Goal: Task Accomplishment & Management: Manage account settings

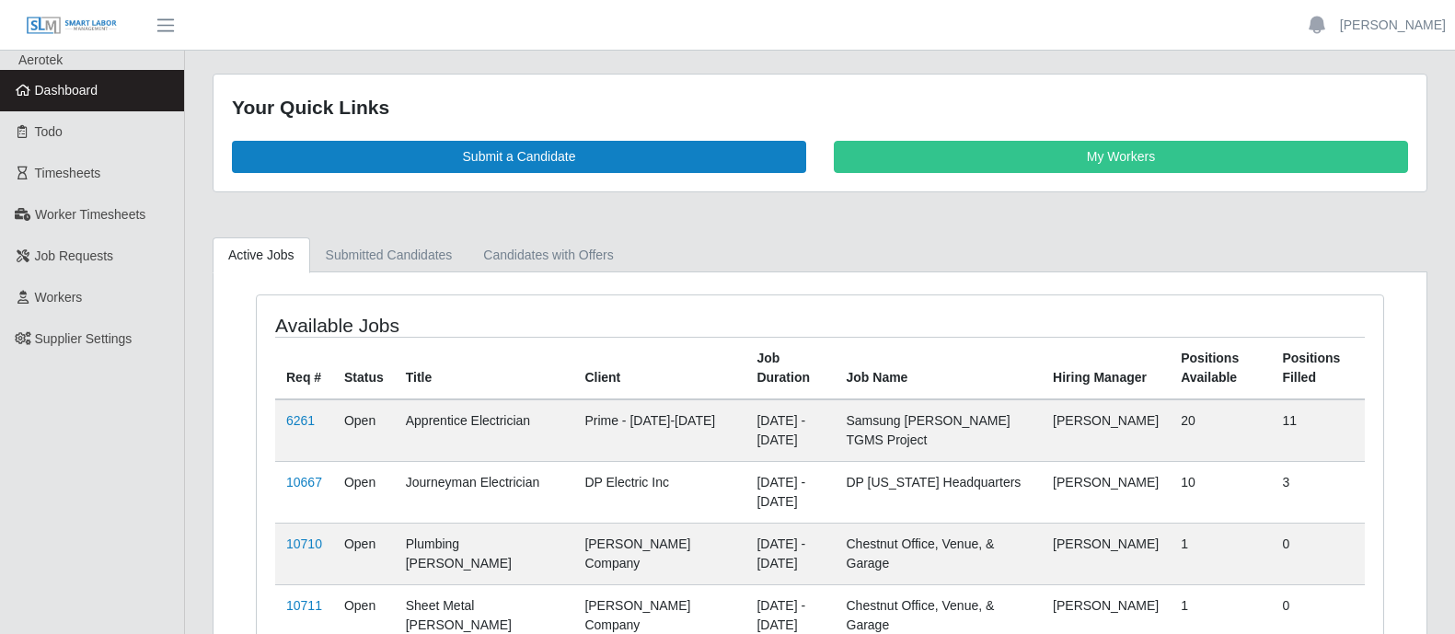
scroll to position [229, 0]
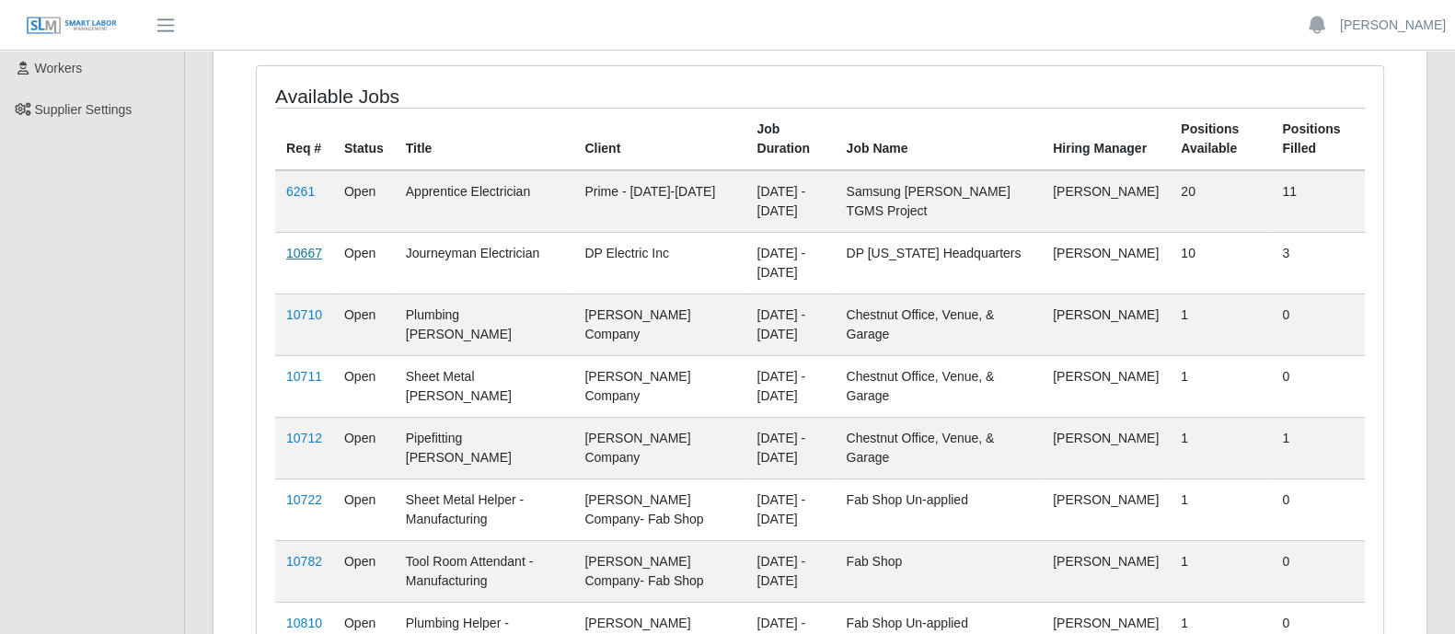
click at [312, 246] on link "10667" at bounding box center [304, 253] width 36 height 15
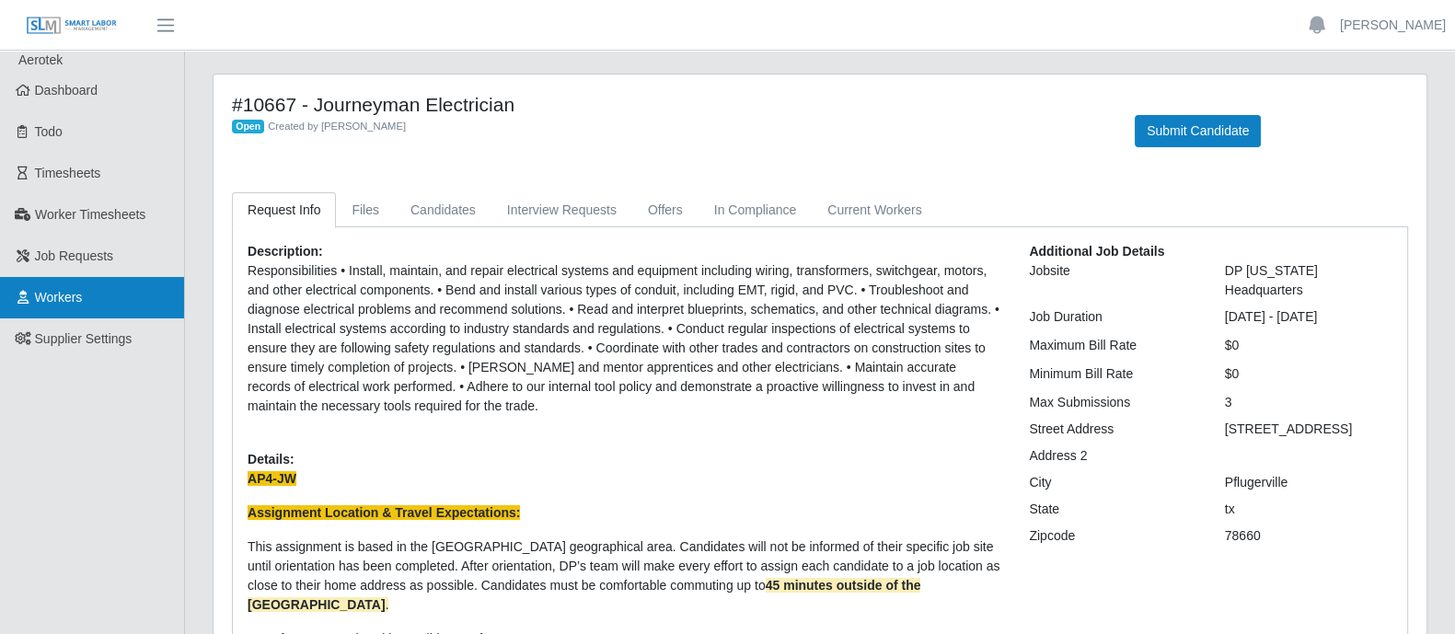
click at [95, 301] on link "Workers" at bounding box center [92, 297] width 184 height 41
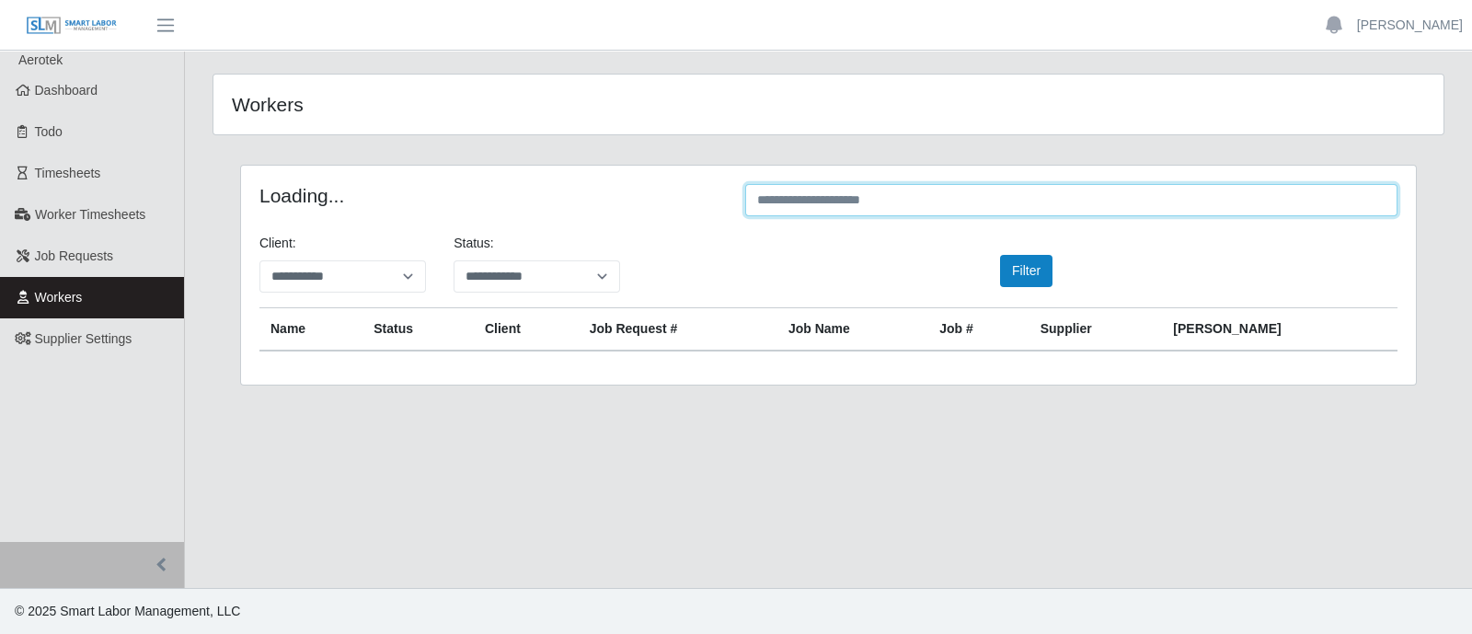
click at [940, 204] on input "text" at bounding box center [1071, 200] width 652 height 32
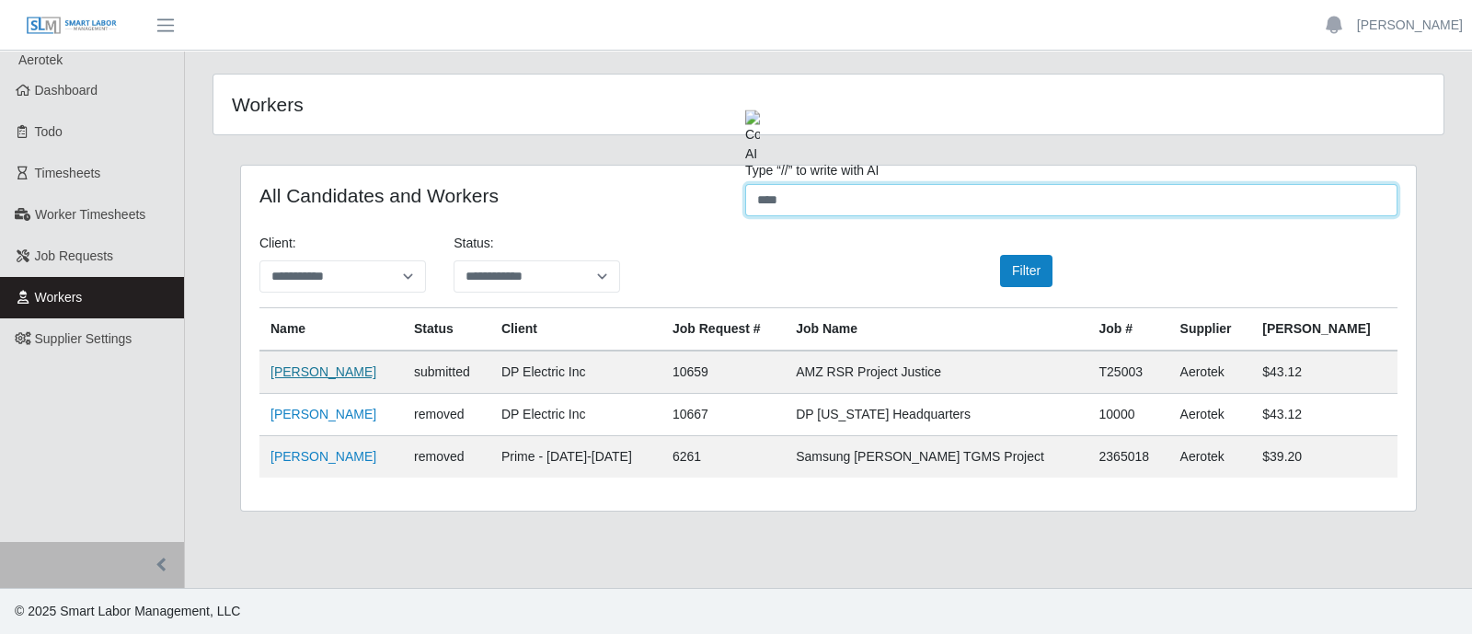
type input "****"
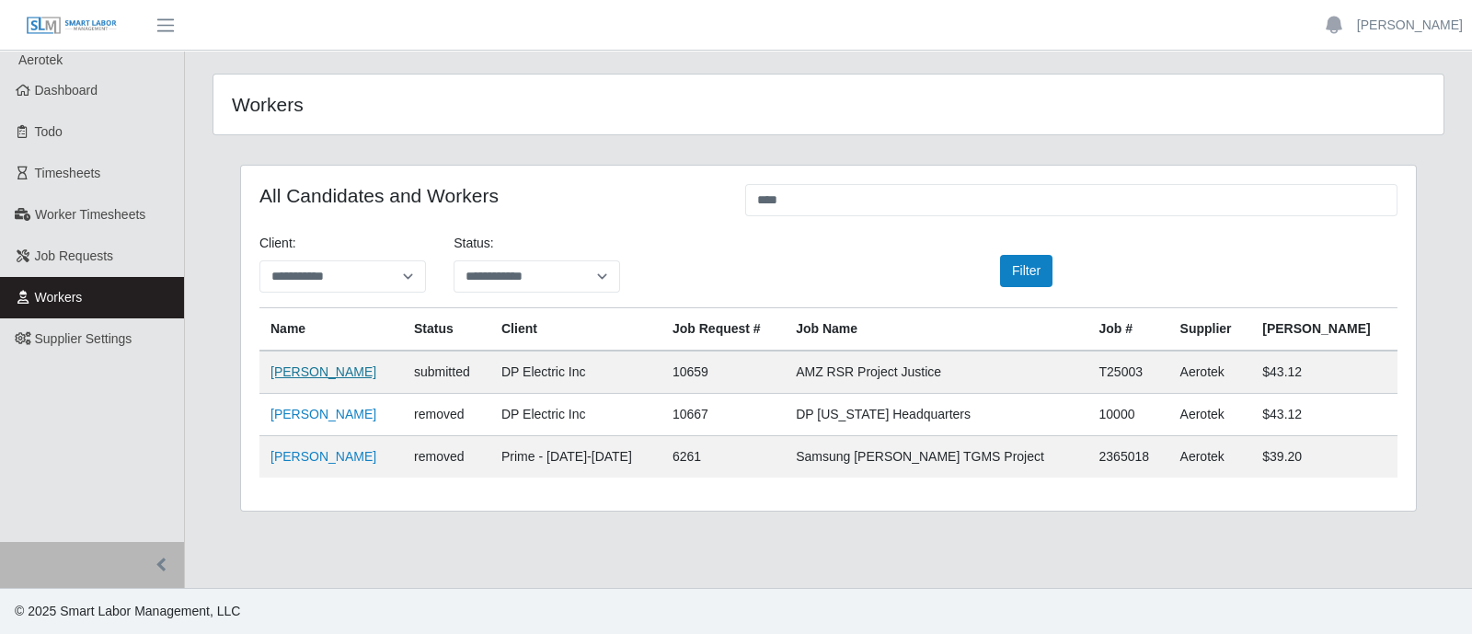
click at [310, 366] on link "[PERSON_NAME]" at bounding box center [324, 371] width 106 height 15
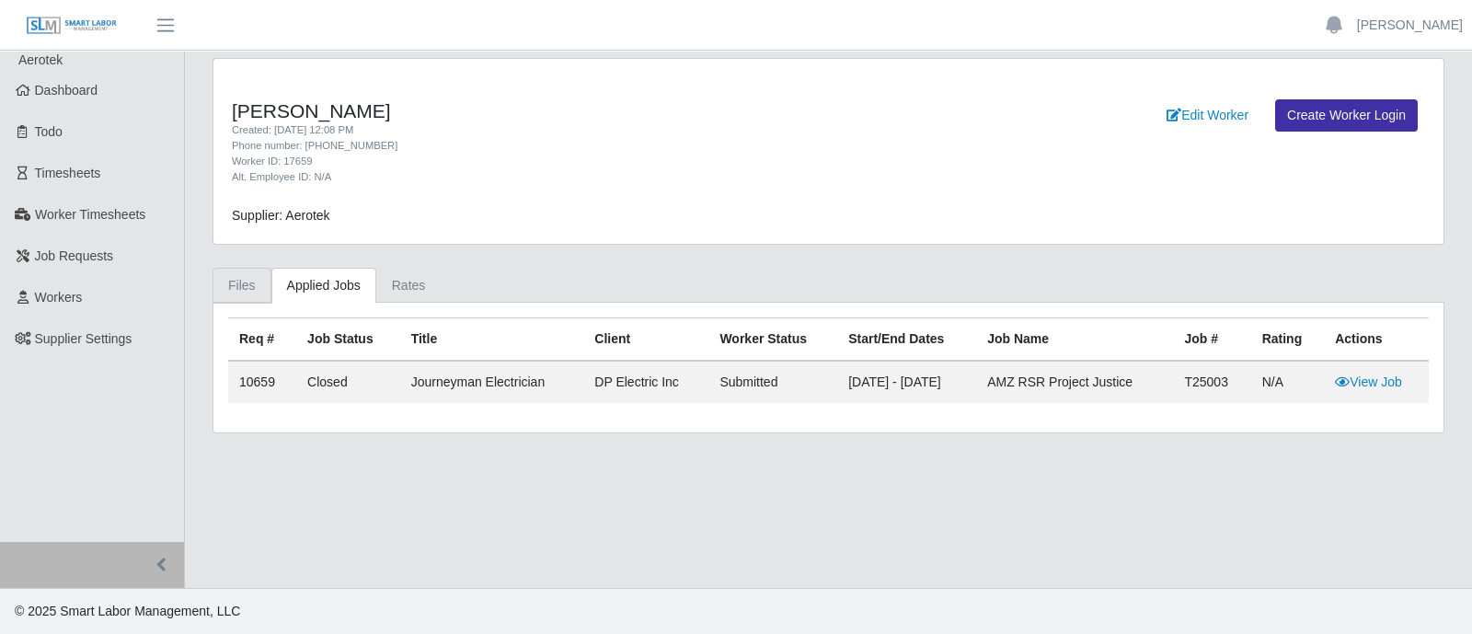
click at [253, 282] on link "Files" at bounding box center [242, 286] width 59 height 36
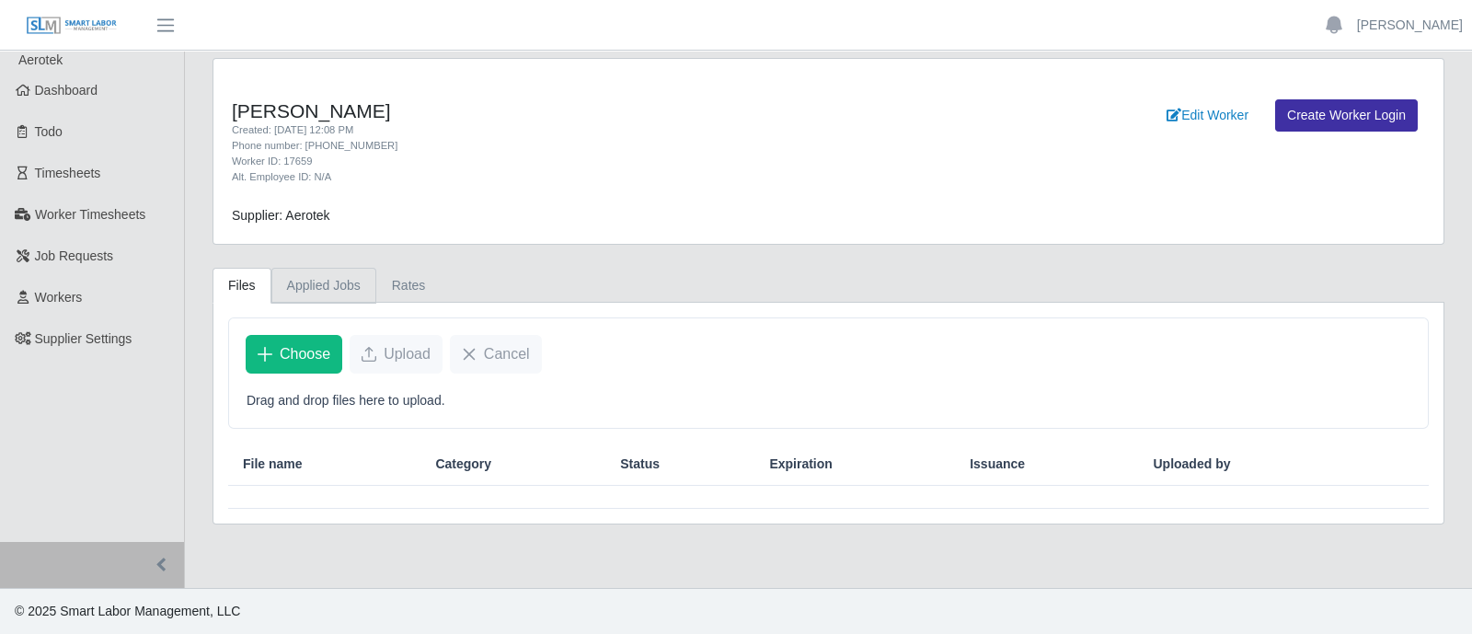
click at [328, 278] on link "Applied Jobs" at bounding box center [323, 286] width 105 height 36
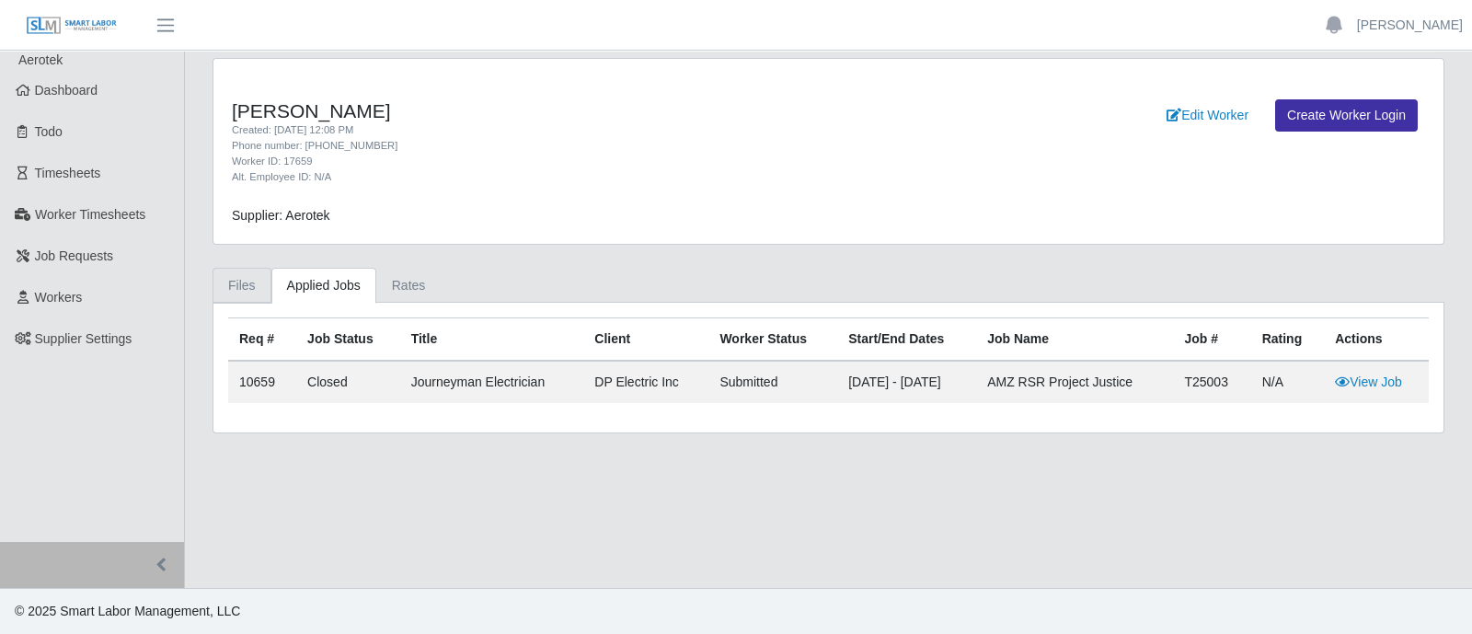
click at [256, 283] on link "Files" at bounding box center [242, 286] width 59 height 36
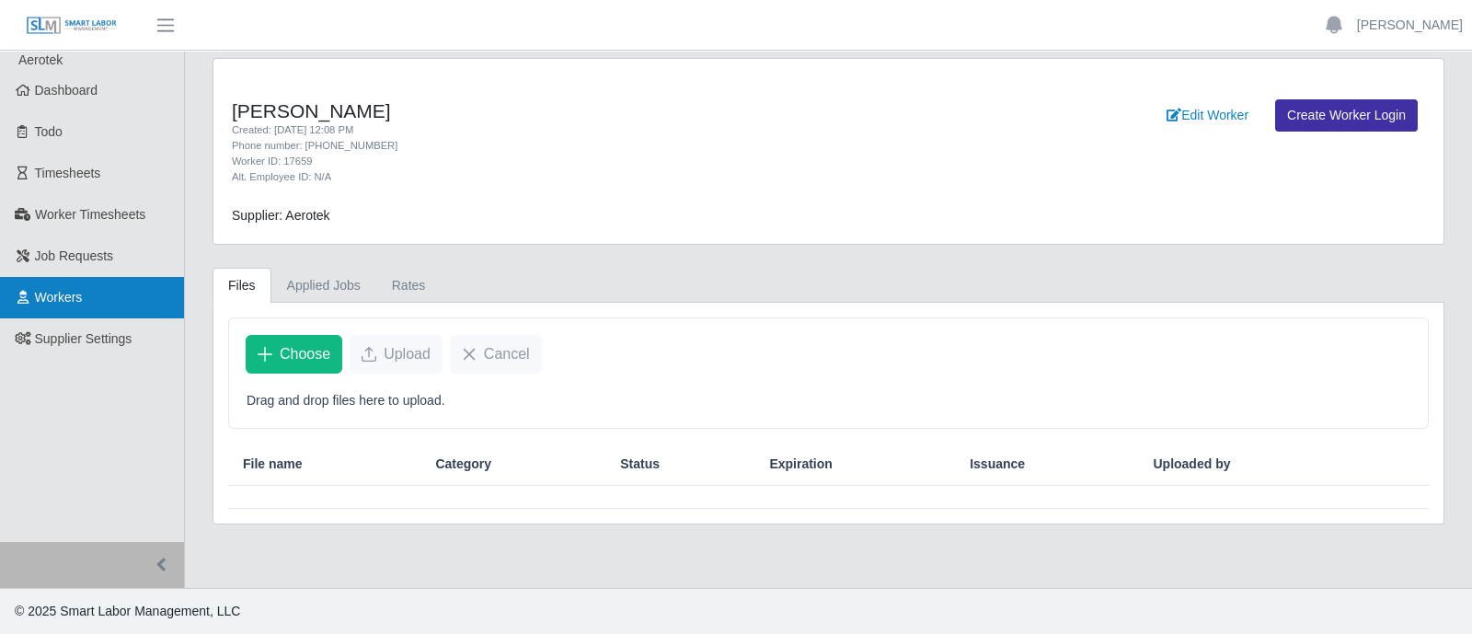
click at [44, 292] on span "Workers" at bounding box center [59, 297] width 48 height 15
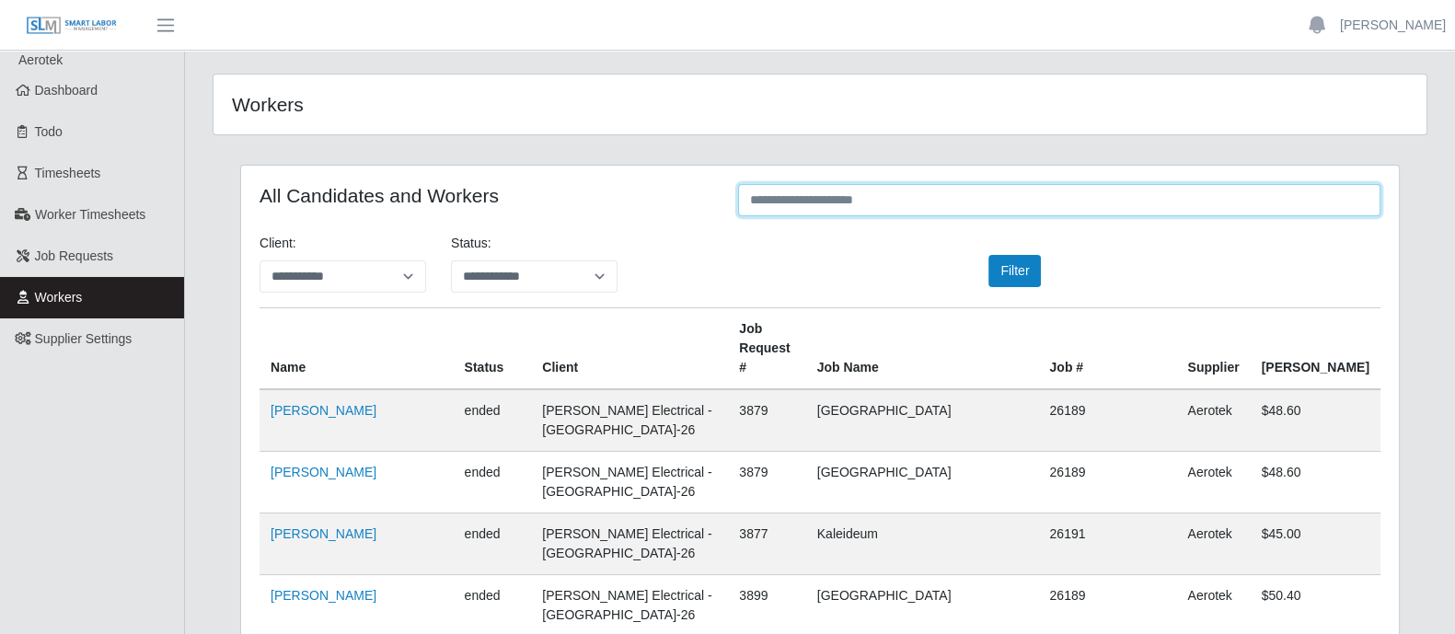
click at [815, 196] on input "text" at bounding box center [1059, 200] width 642 height 32
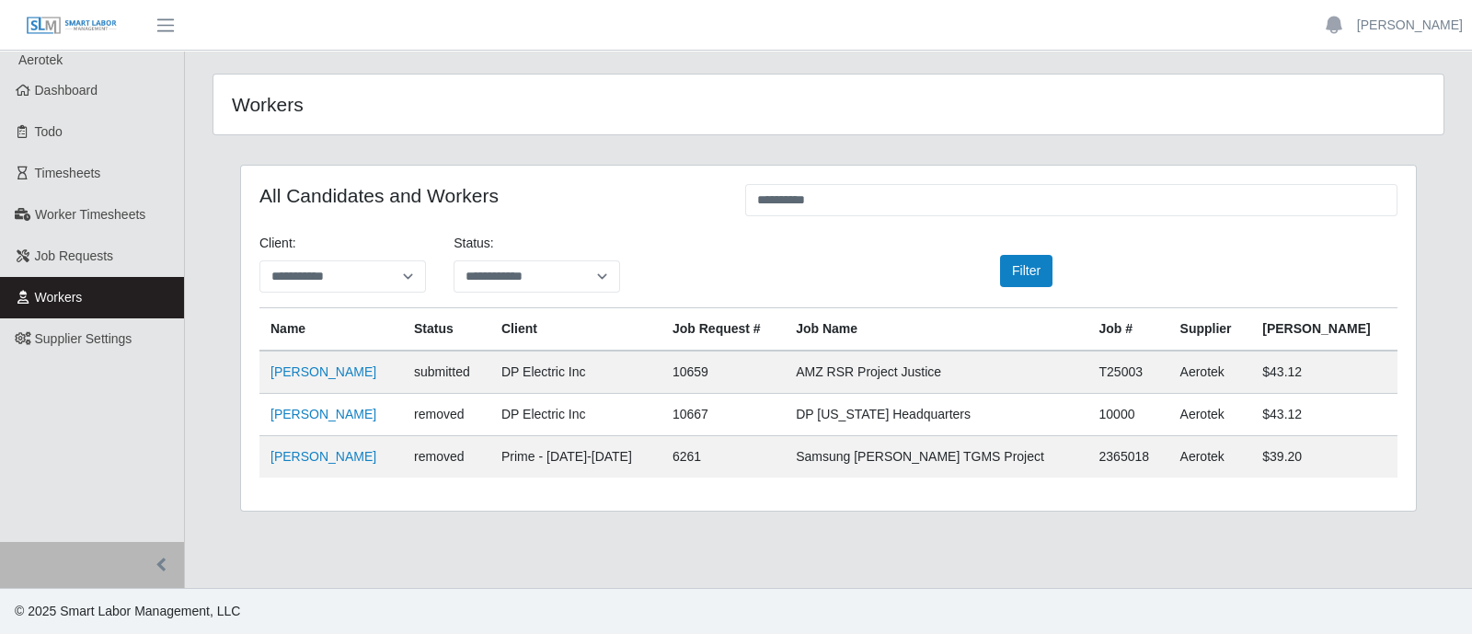
click at [340, 394] on td "Kristopher Harris" at bounding box center [331, 372] width 144 height 43
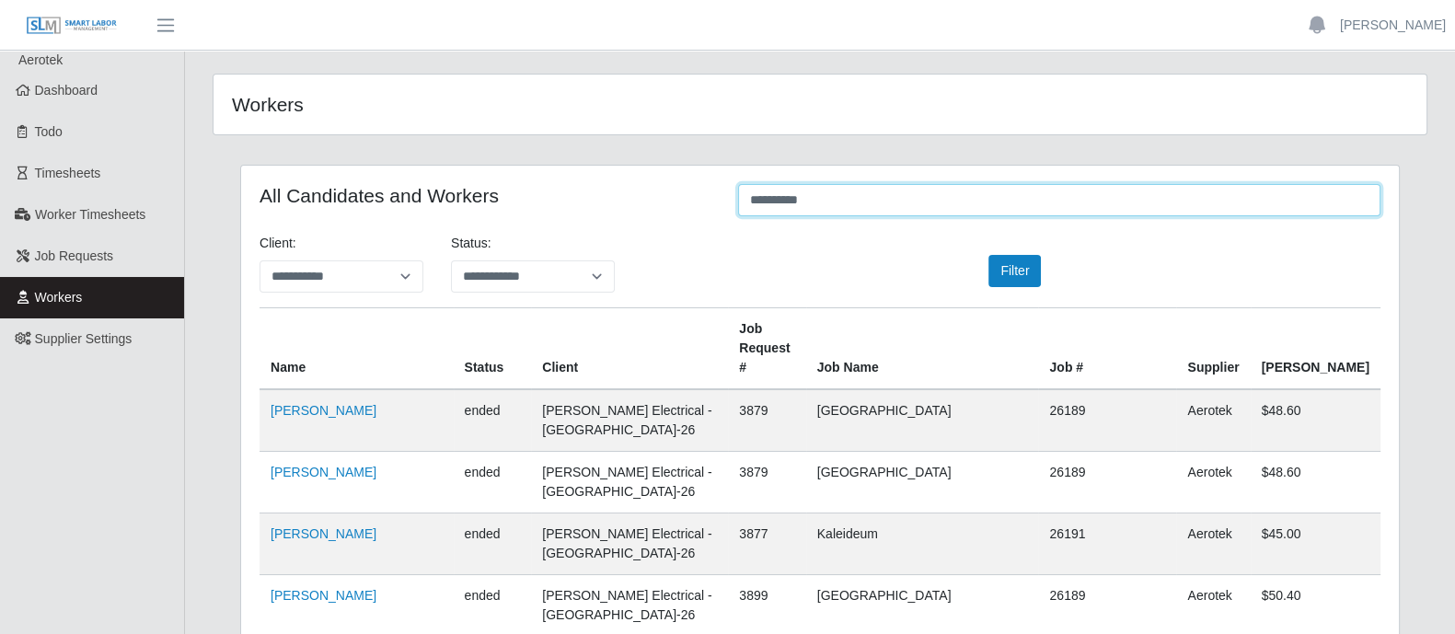
click at [905, 203] on input "**********" at bounding box center [1059, 200] width 642 height 32
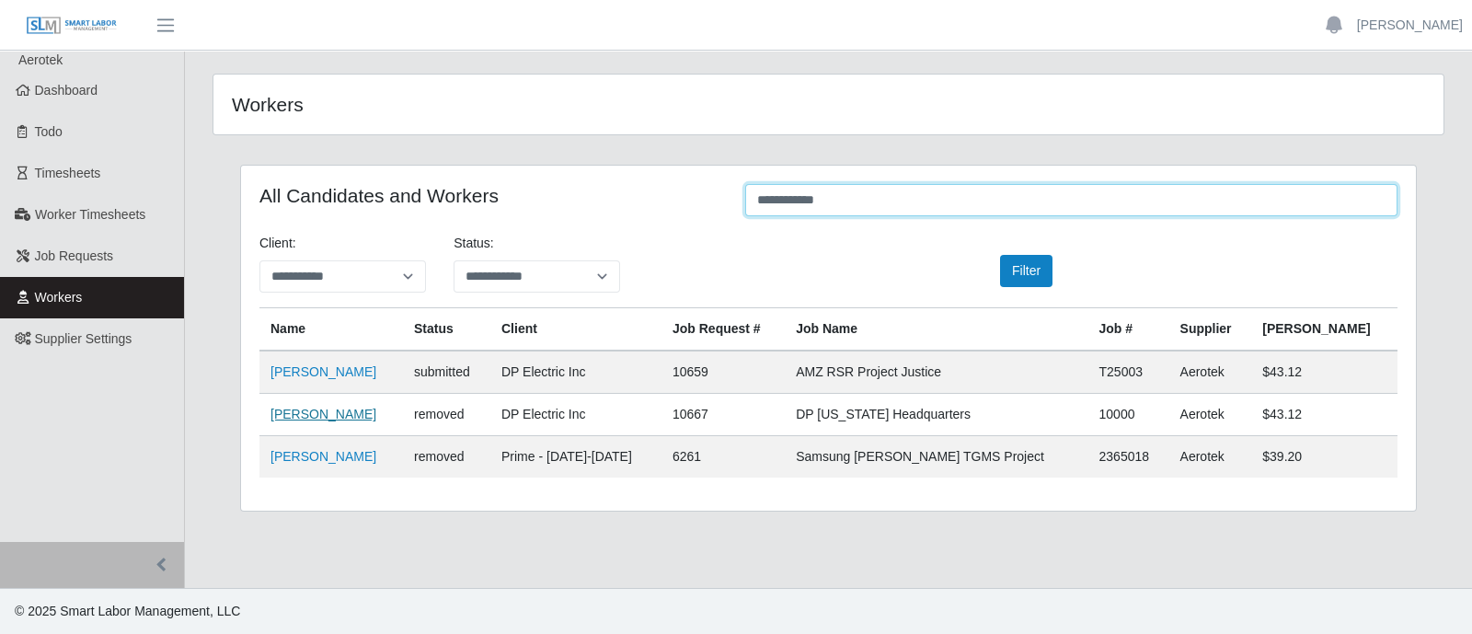
type input "**********"
click at [296, 416] on link "Kristopher Harris" at bounding box center [324, 414] width 106 height 15
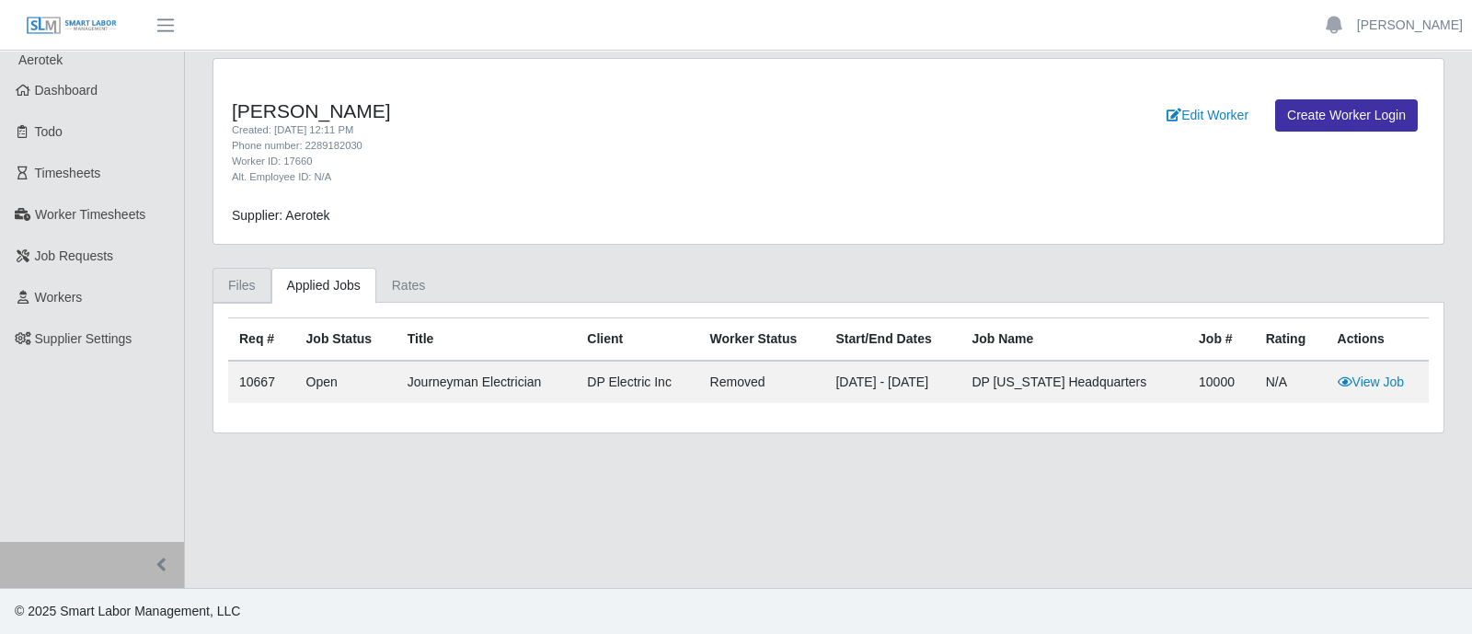
click at [233, 288] on link "Files" at bounding box center [242, 286] width 59 height 36
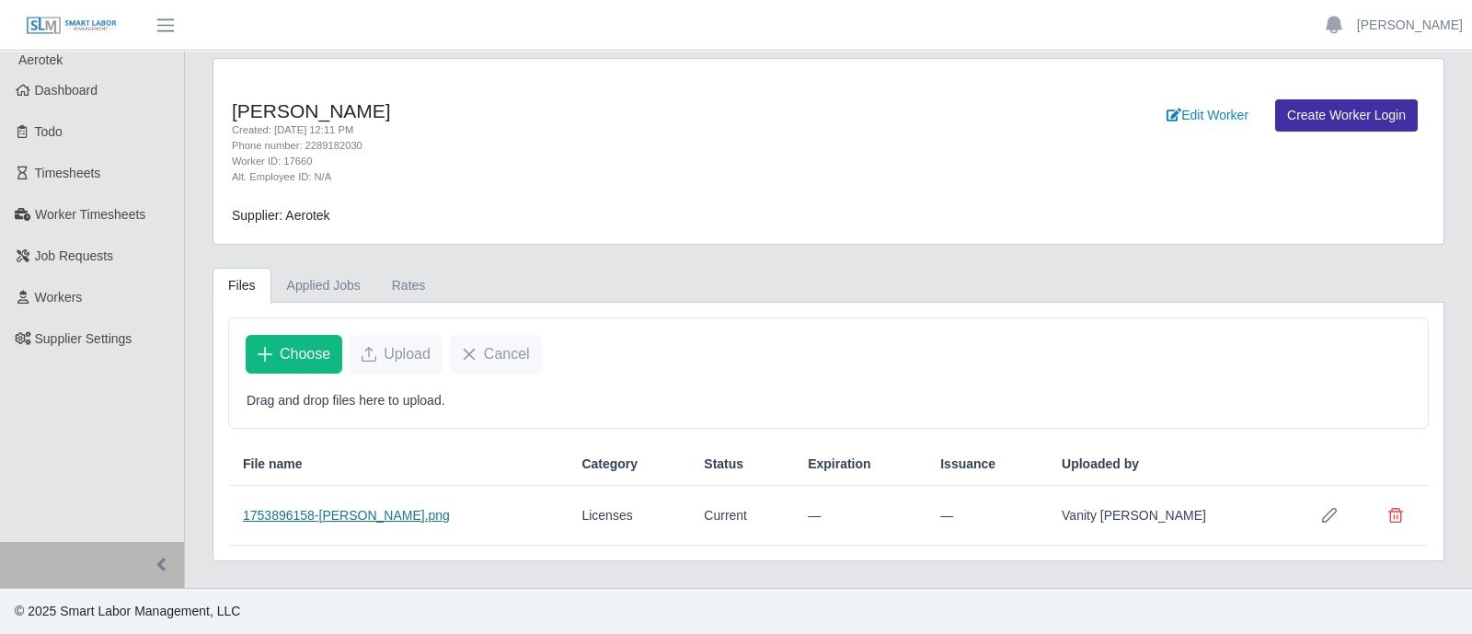
click at [339, 513] on link "1753896158-Kristopher TDLR.png" at bounding box center [346, 515] width 207 height 15
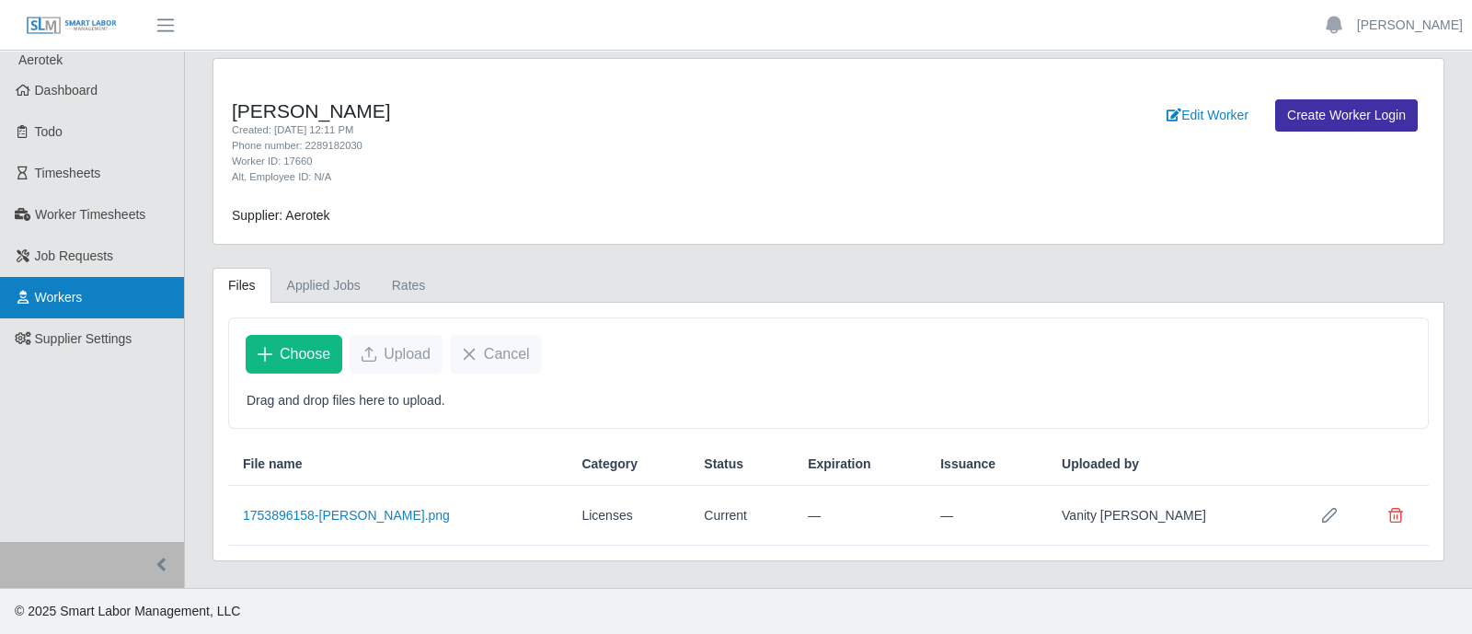
click at [77, 301] on span "Workers" at bounding box center [59, 297] width 48 height 15
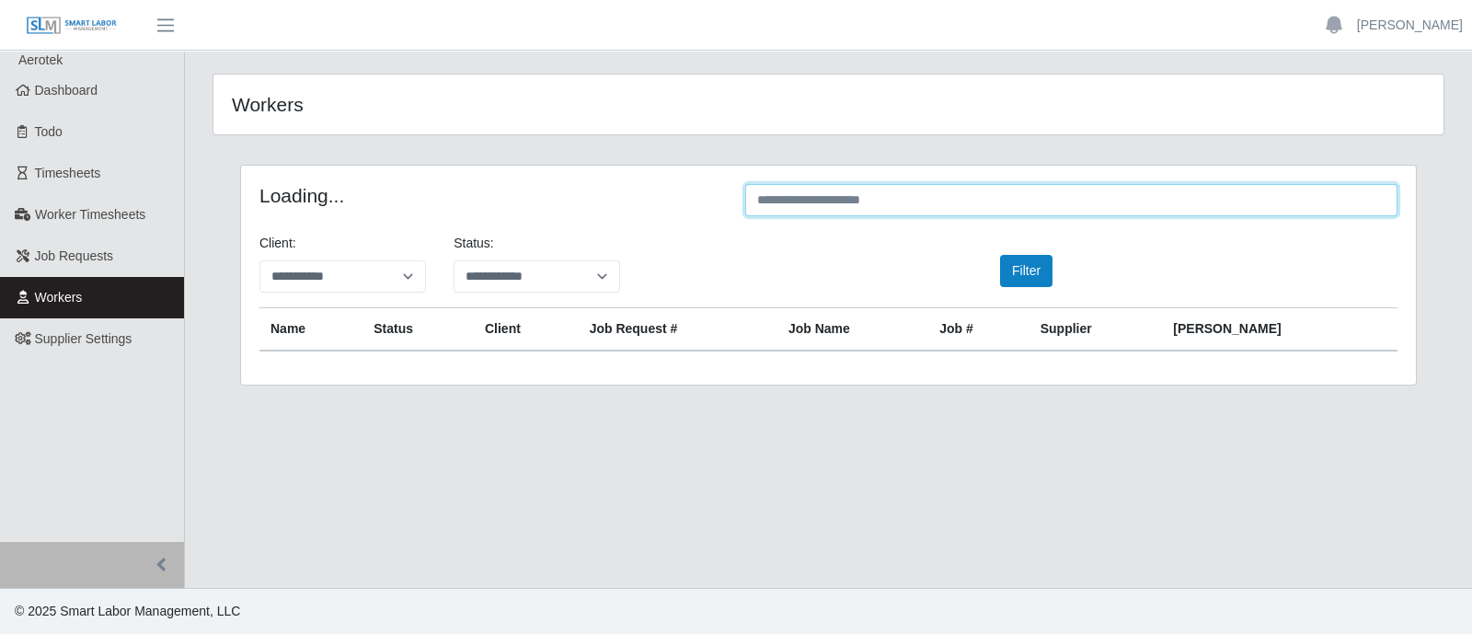
click at [927, 192] on input "text" at bounding box center [1071, 200] width 652 height 32
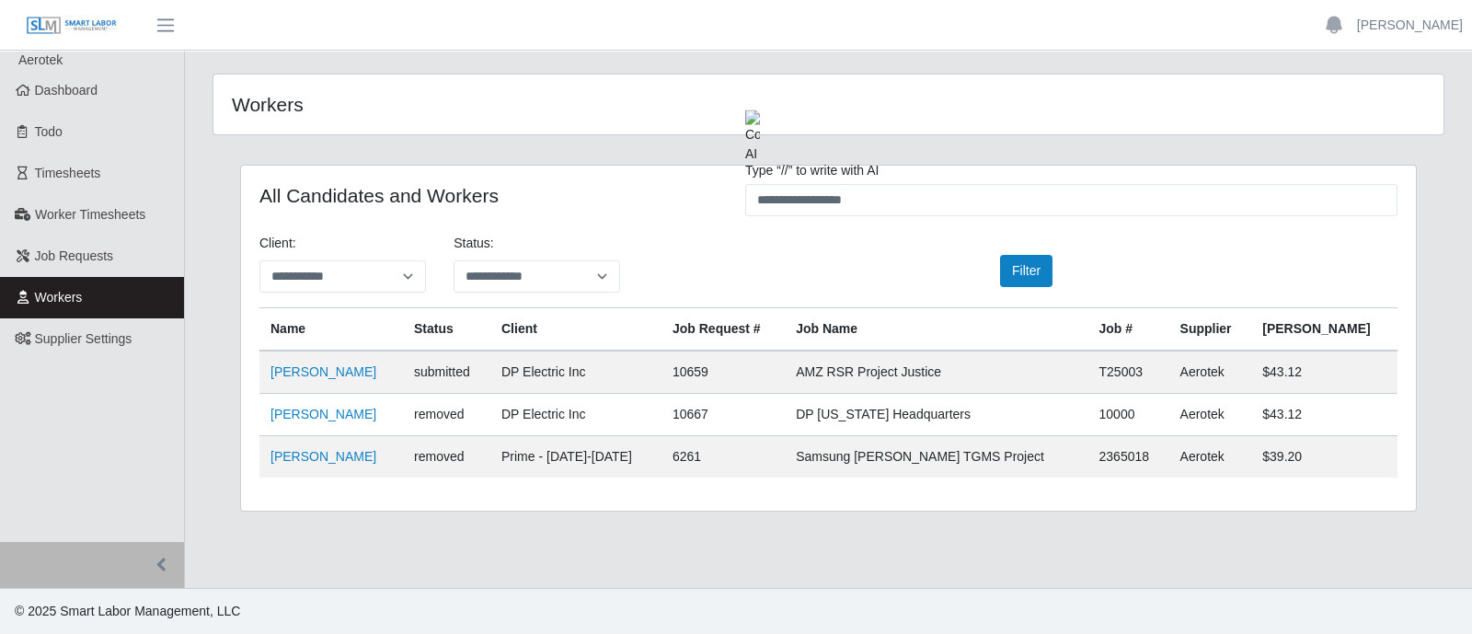
click at [1046, 82] on div "**********" at bounding box center [736, 317] width 1472 height 634
click at [1055, 80] on div "Workers" at bounding box center [828, 105] width 1230 height 60
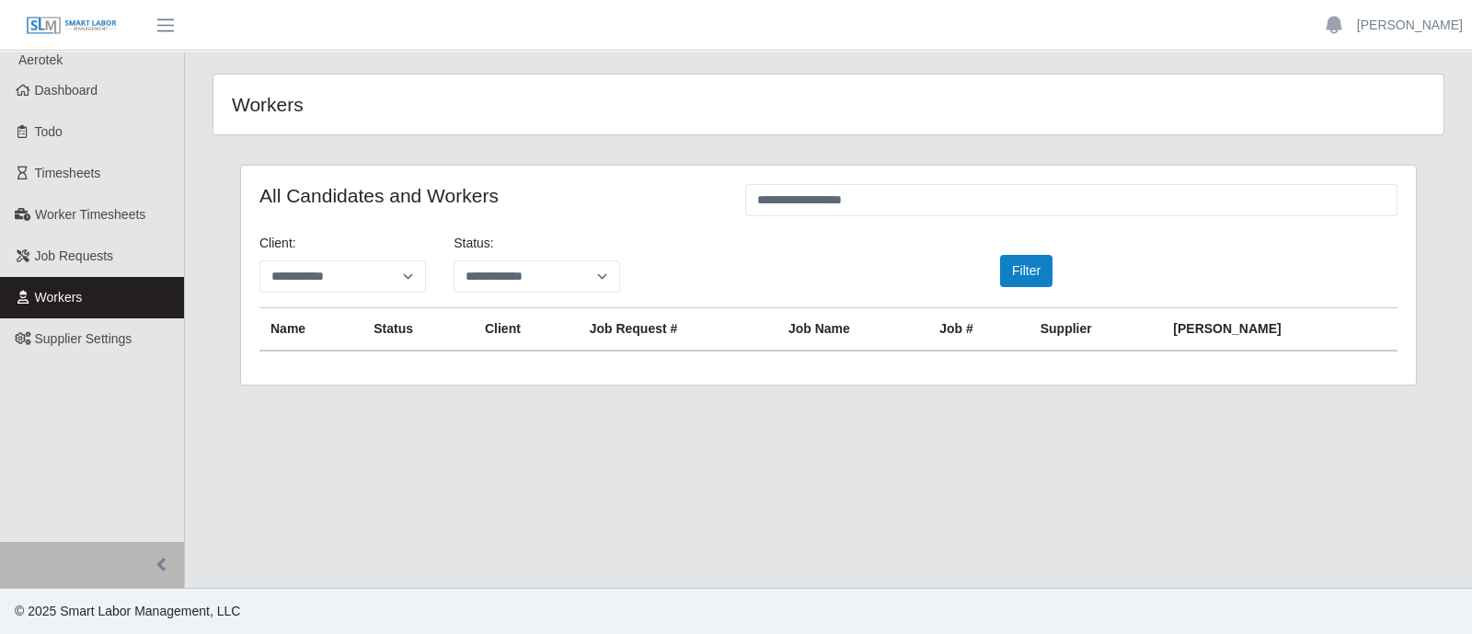
click at [403, 358] on div "**********" at bounding box center [828, 275] width 1175 height 219
click at [971, 196] on input "**********" at bounding box center [1071, 200] width 652 height 32
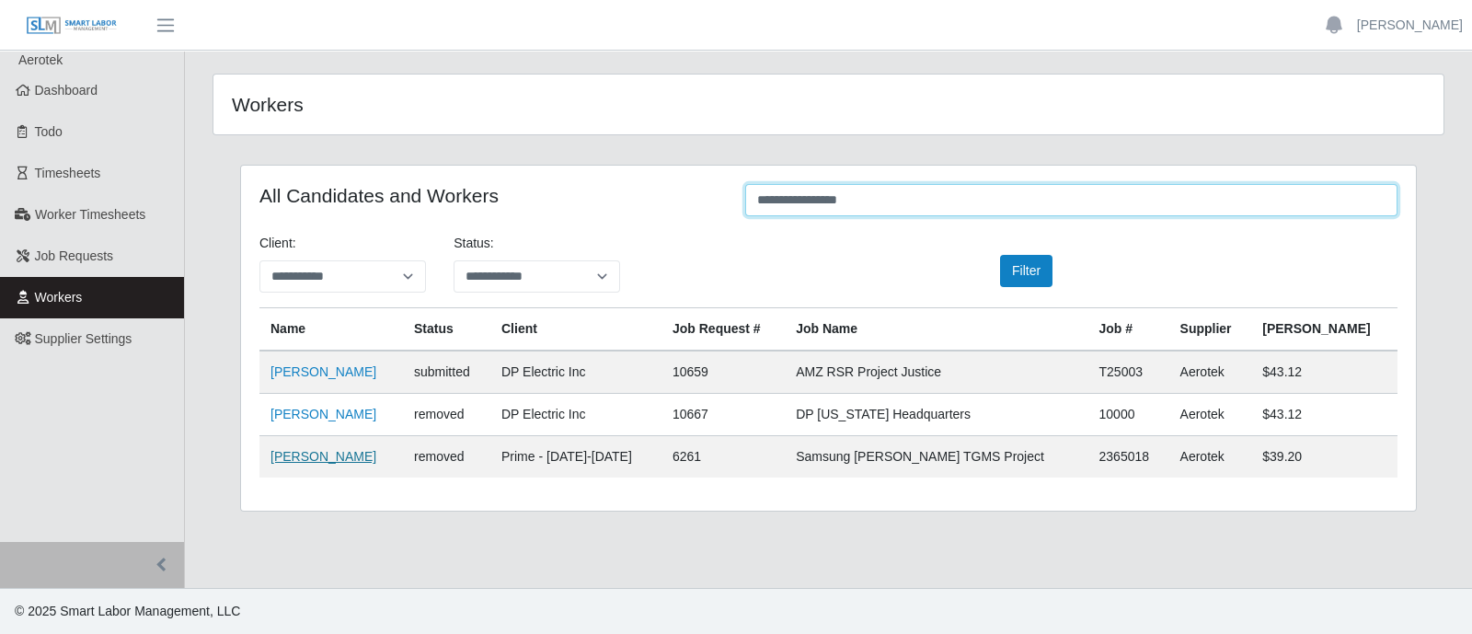
type input "**********"
click at [305, 451] on link "Kristopher Harris" at bounding box center [324, 456] width 106 height 15
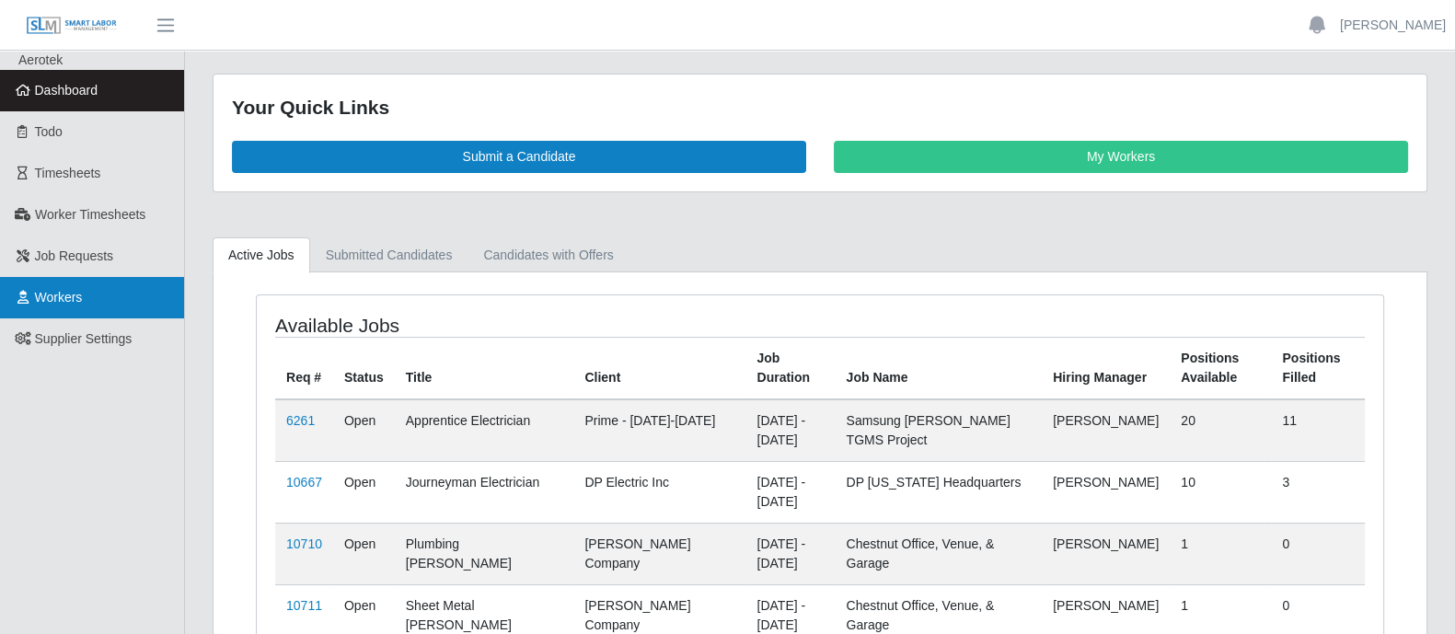
click at [65, 301] on span "Workers" at bounding box center [59, 297] width 48 height 15
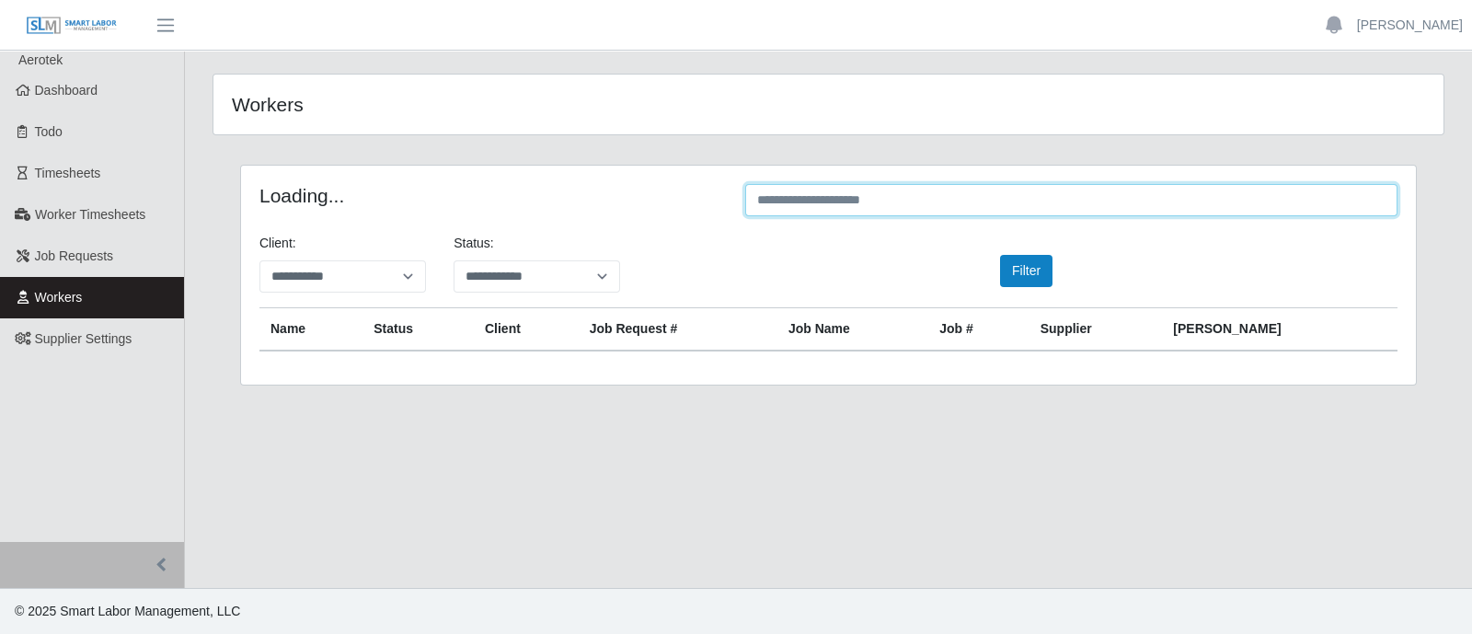
click at [924, 205] on input "text" at bounding box center [1071, 200] width 652 height 32
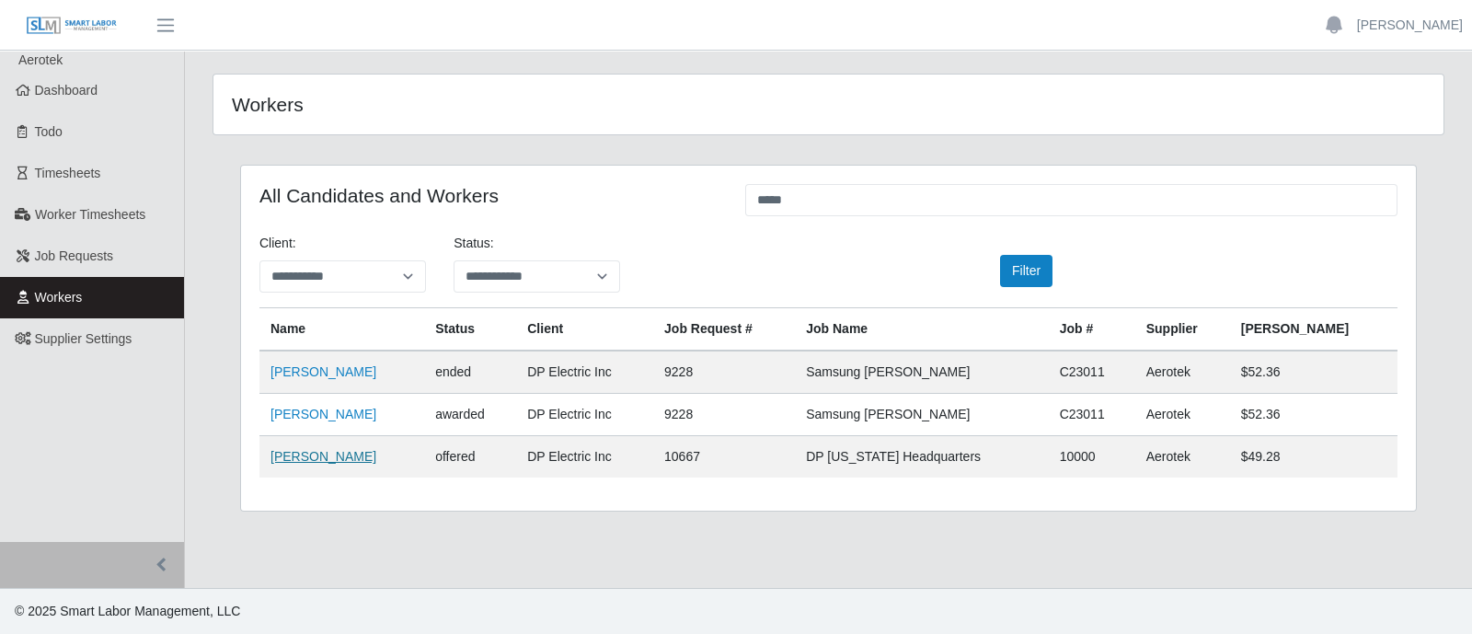
click at [326, 457] on link "[PERSON_NAME]" at bounding box center [324, 456] width 106 height 15
drag, startPoint x: 1035, startPoint y: 195, endPoint x: 1026, endPoint y: 188, distance: 11.8
click at [1033, 190] on input "*****" at bounding box center [1071, 200] width 652 height 32
type input "*"
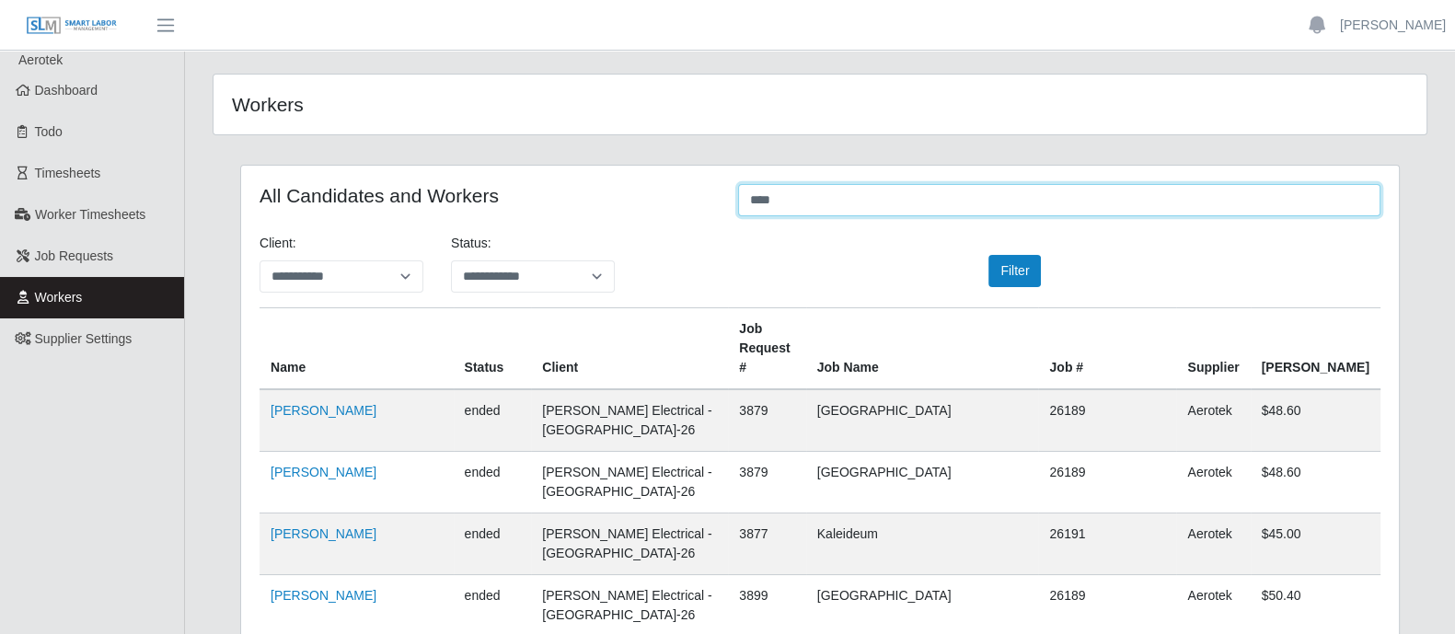
click at [833, 204] on input "****" at bounding box center [1059, 200] width 642 height 32
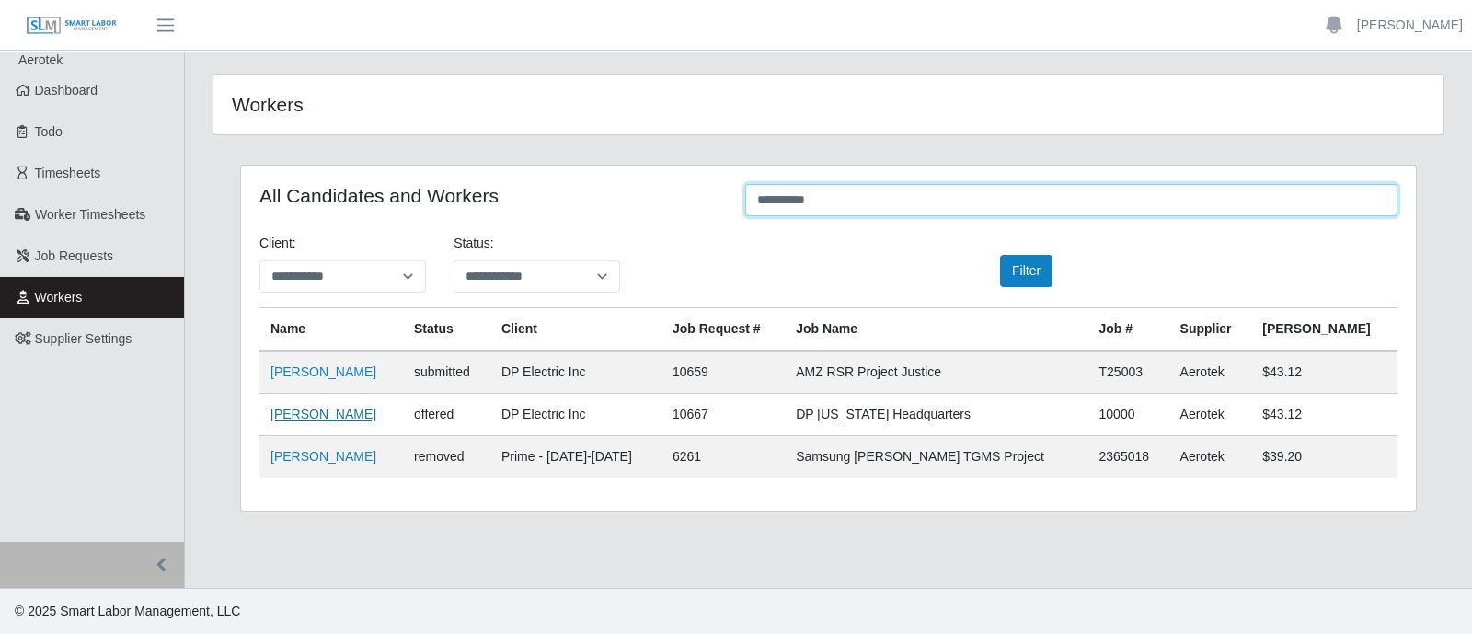
type input "**********"
click at [322, 413] on link "Kristopher Harris" at bounding box center [324, 414] width 106 height 15
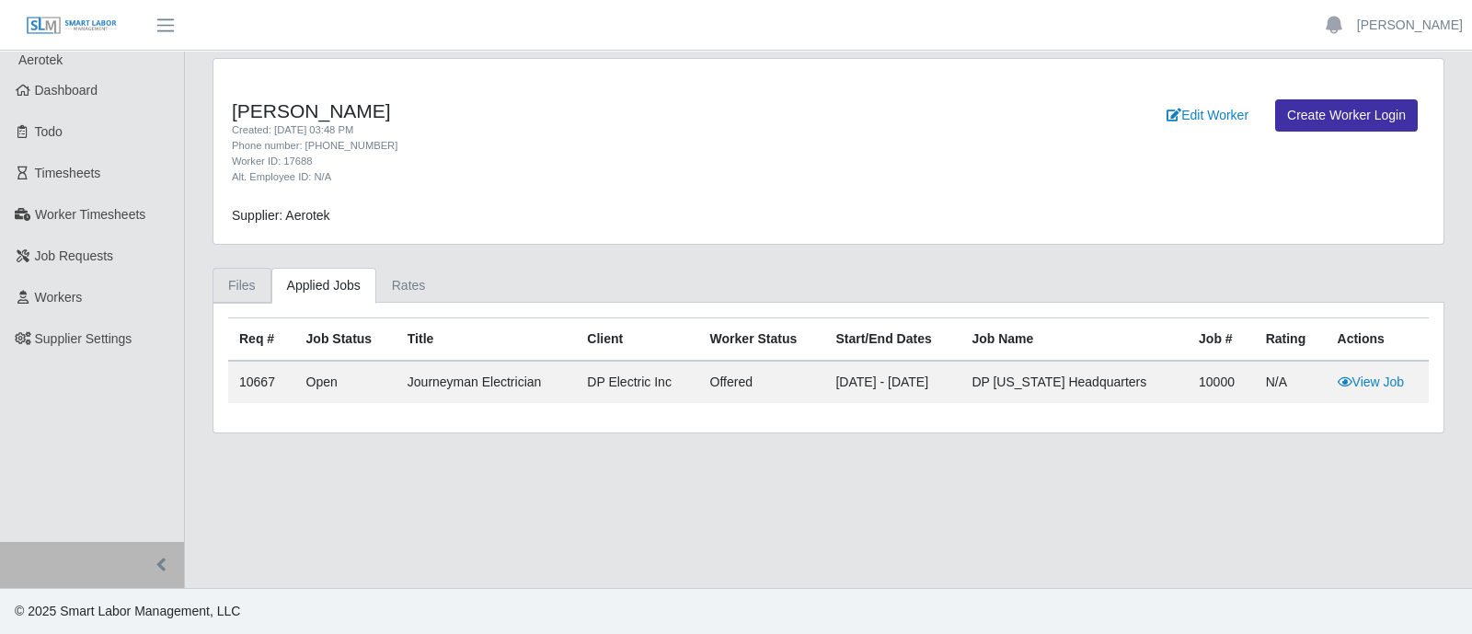
click at [253, 287] on link "Files" at bounding box center [242, 286] width 59 height 36
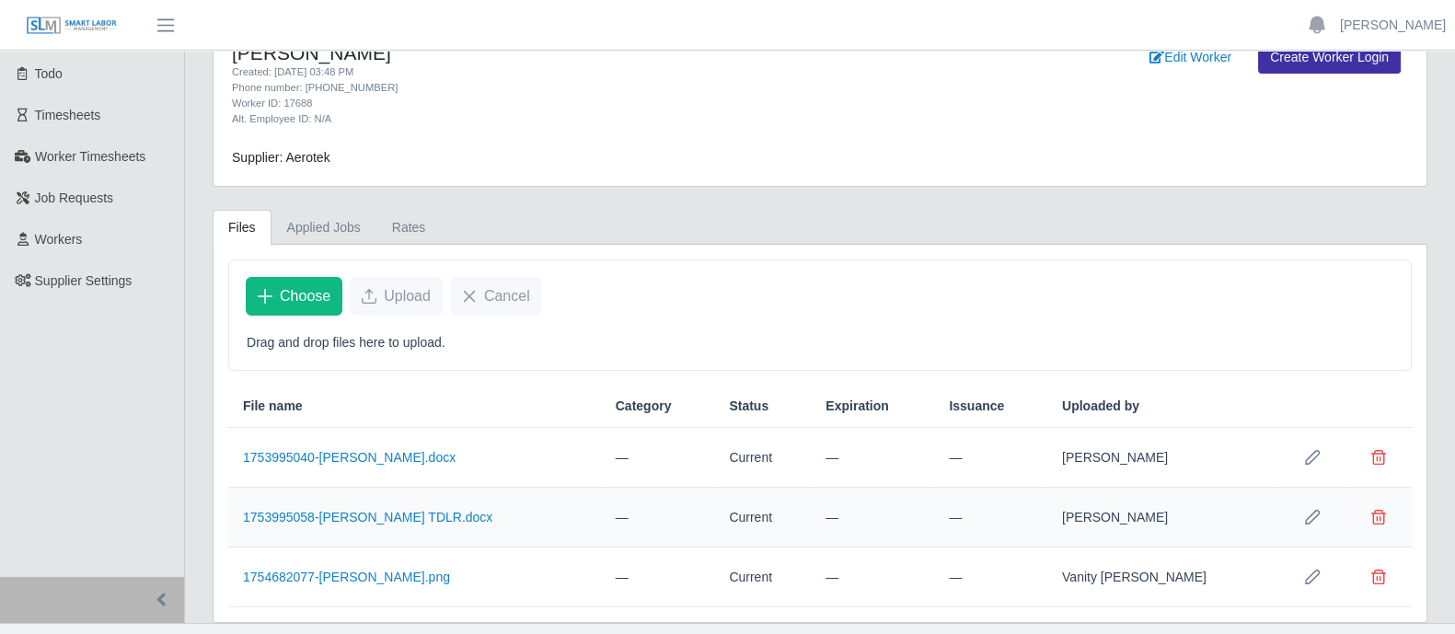
scroll to position [90, 0]
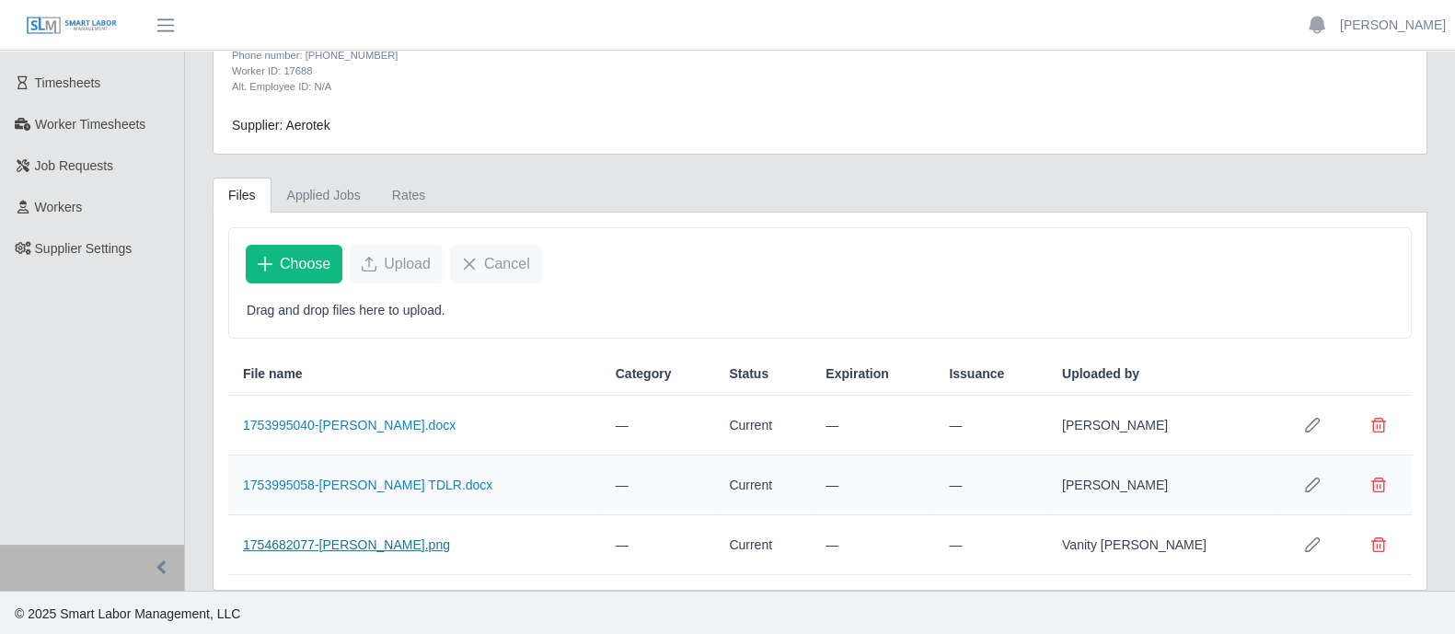
click at [328, 540] on link "1754682077-[PERSON_NAME].png" at bounding box center [346, 544] width 207 height 15
click at [318, 198] on link "Applied Jobs" at bounding box center [323, 196] width 105 height 36
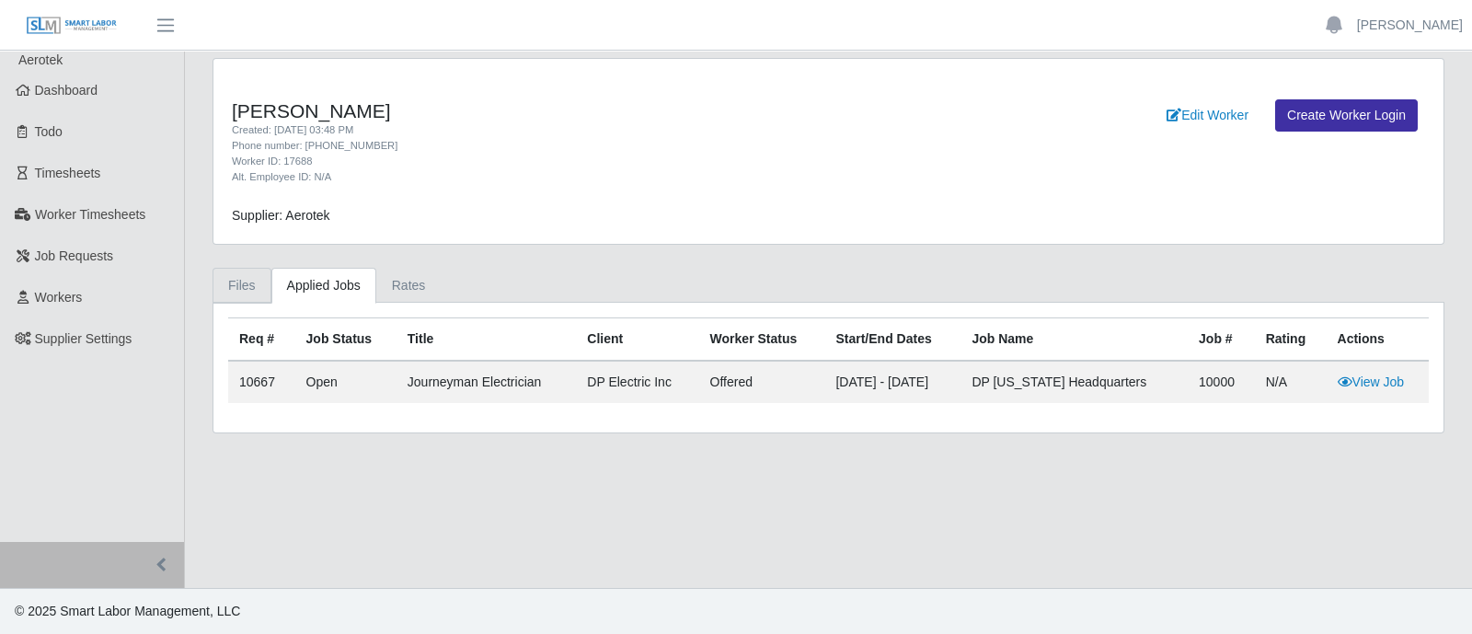
drag, startPoint x: 242, startPoint y: 286, endPoint x: 251, endPoint y: 292, distance: 10.7
click at [242, 286] on link "Files" at bounding box center [242, 286] width 59 height 36
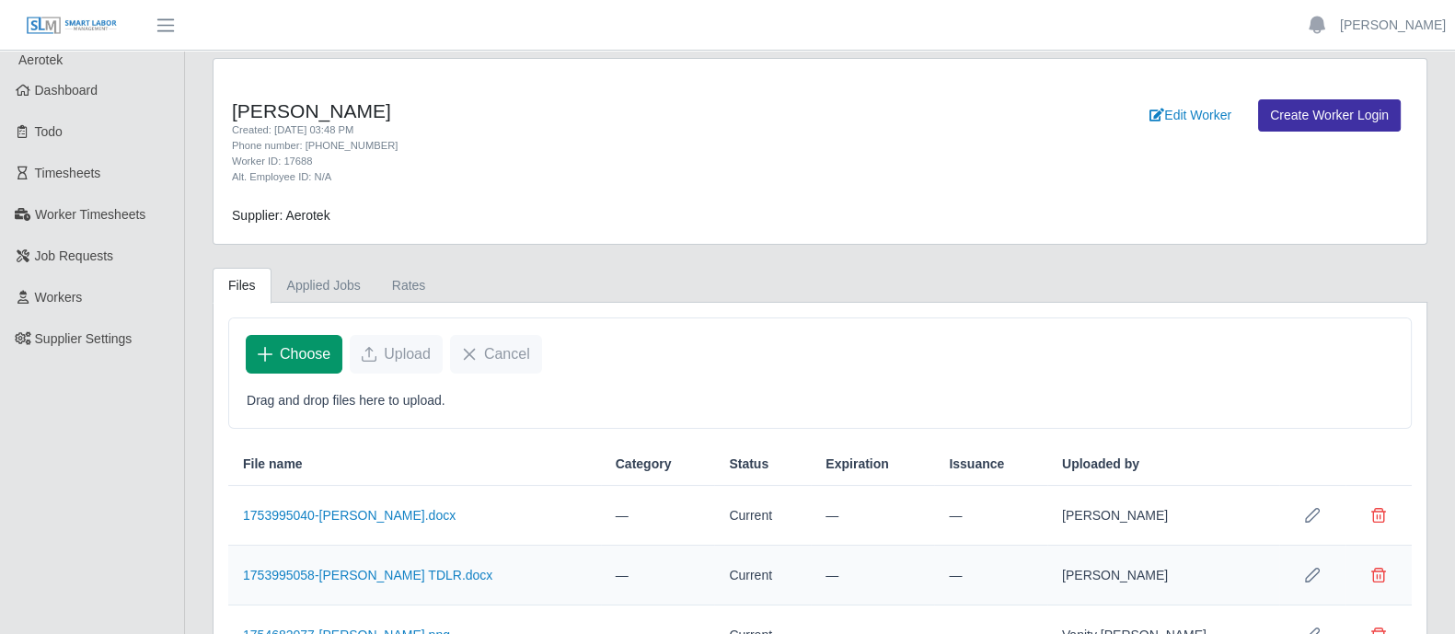
click at [307, 356] on span "Choose" at bounding box center [305, 354] width 51 height 22
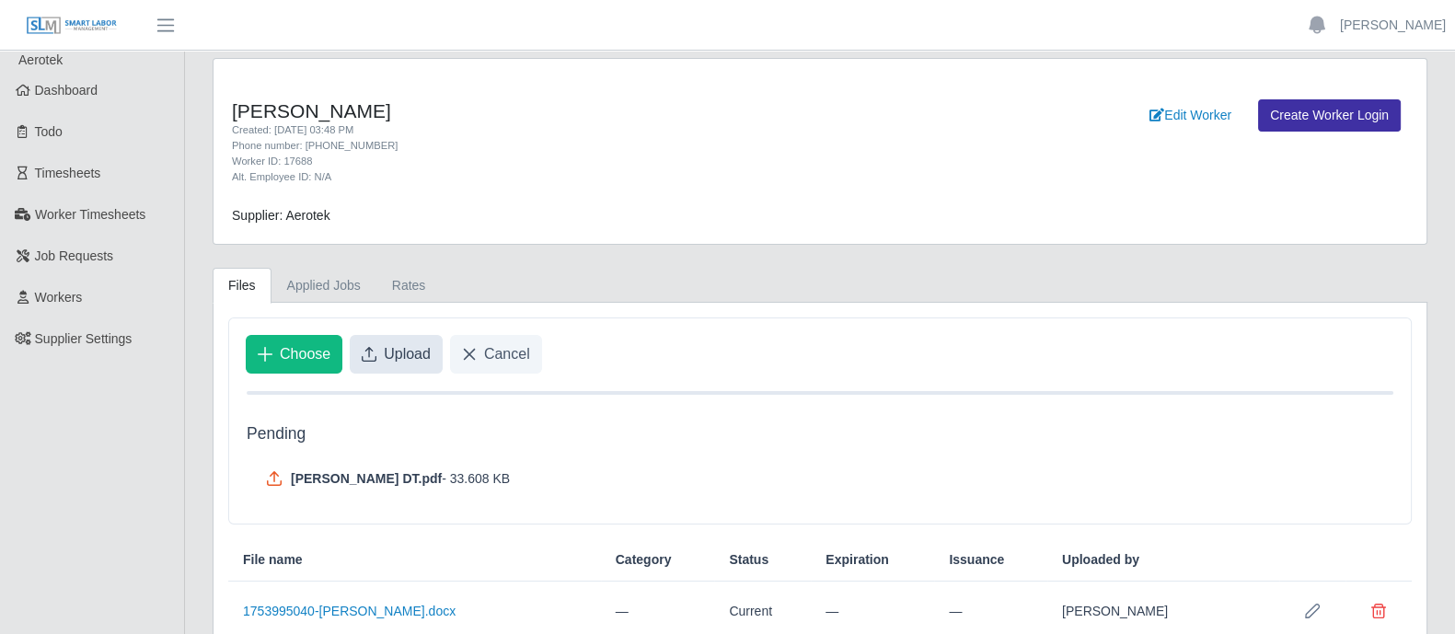
click at [403, 353] on span "Upload" at bounding box center [407, 354] width 47 height 22
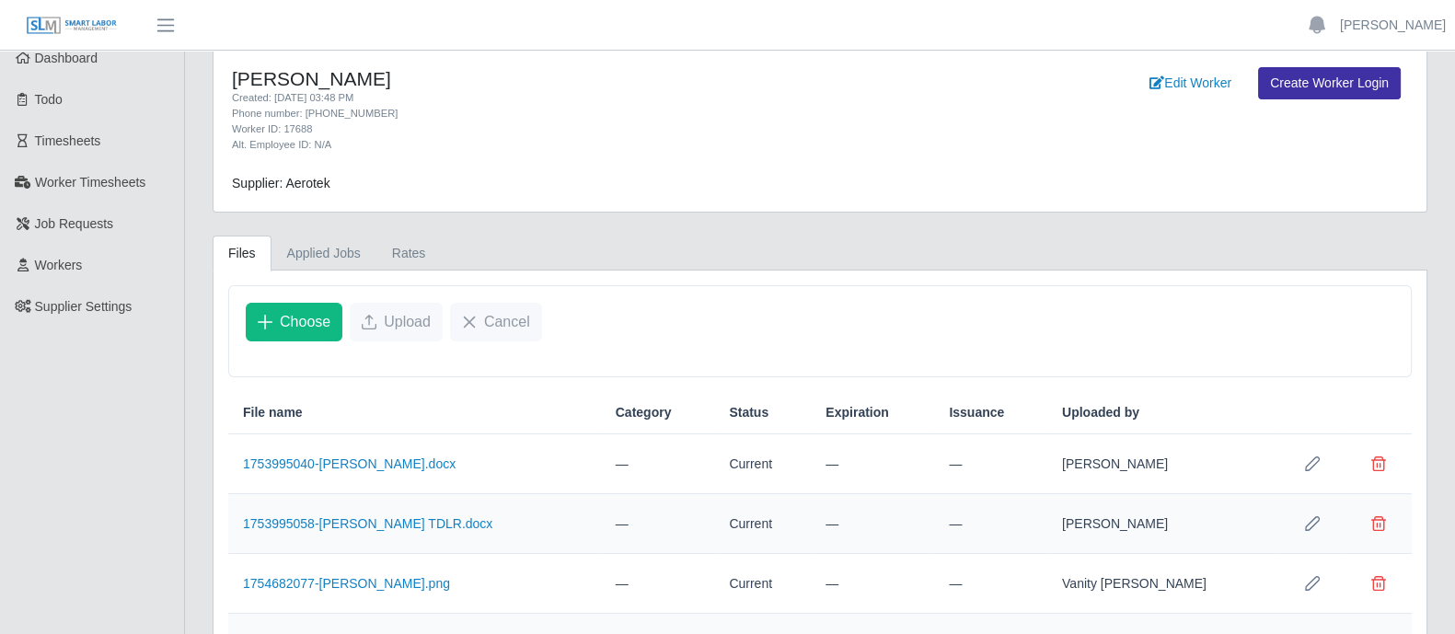
scroll to position [114, 0]
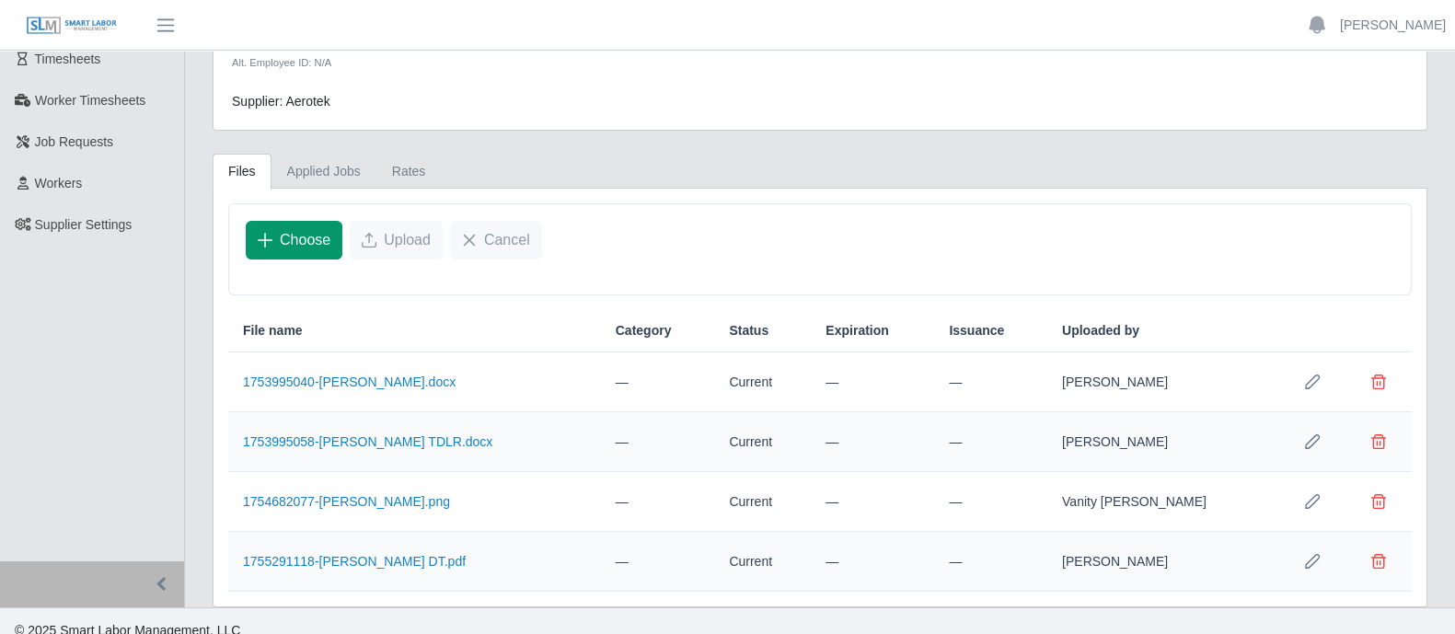
click at [305, 242] on span "Choose" at bounding box center [305, 240] width 51 height 22
click at [322, 235] on span "Choose" at bounding box center [305, 240] width 51 height 22
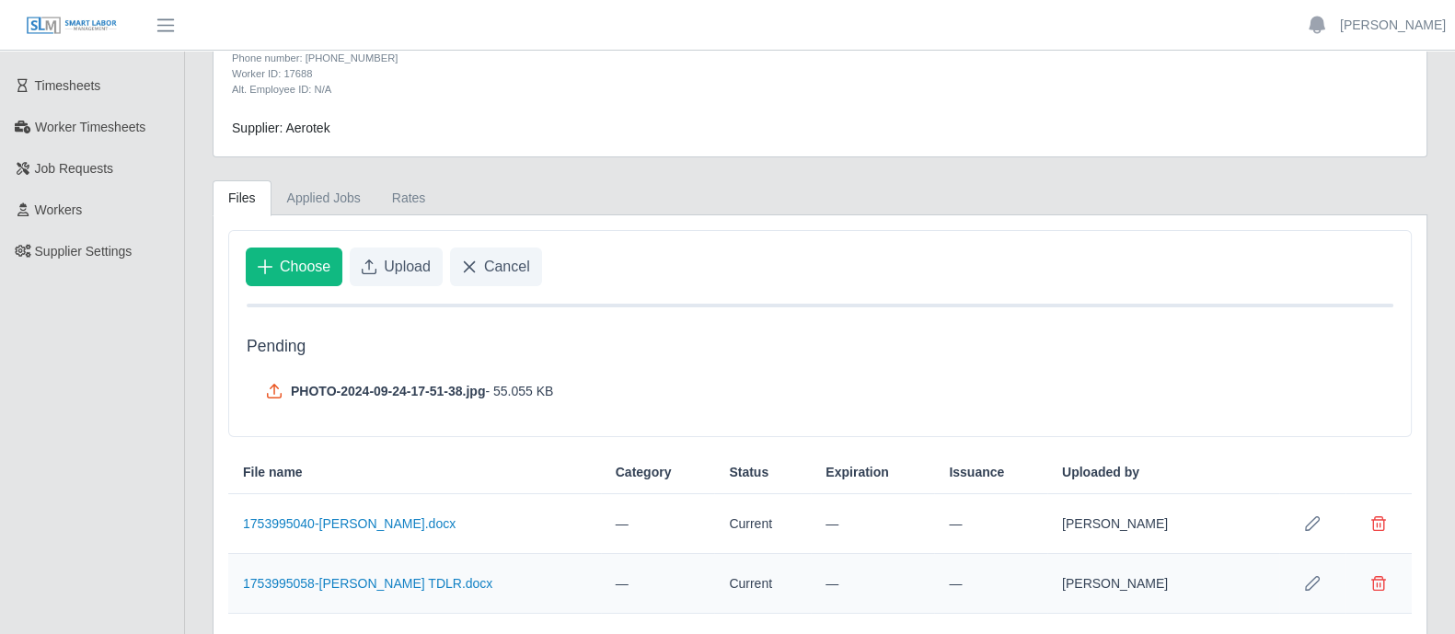
scroll to position [0, 0]
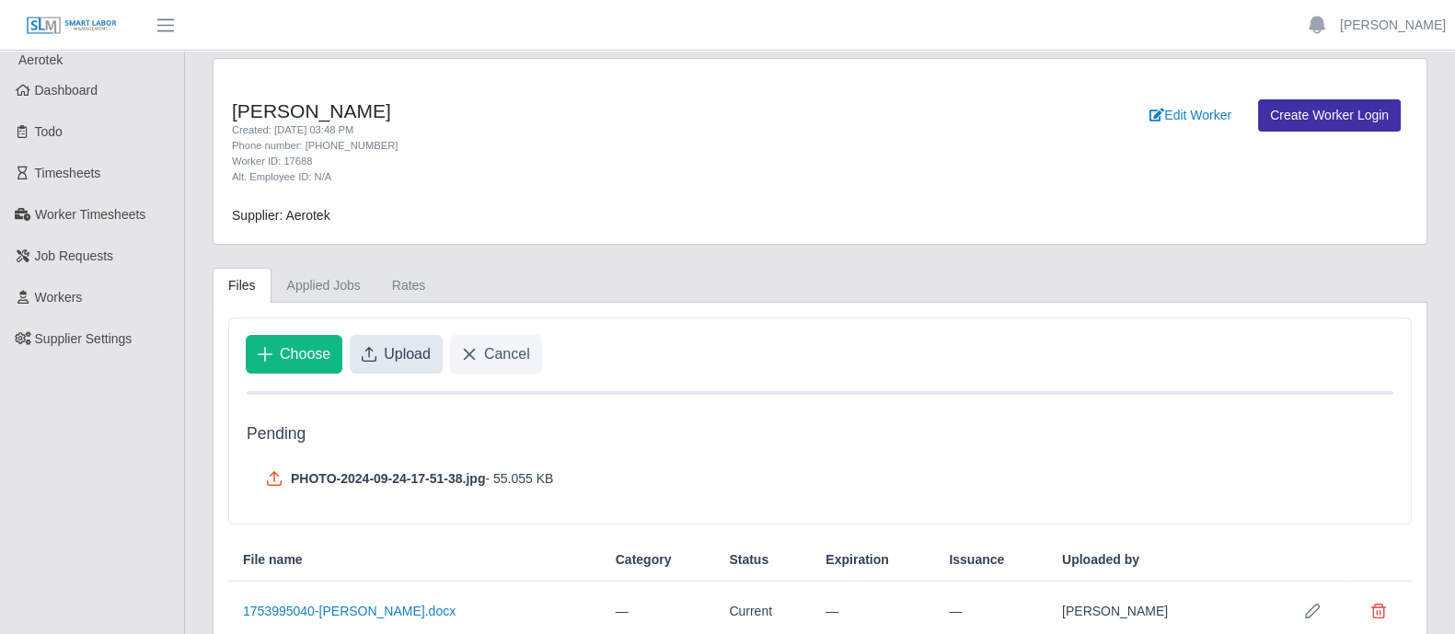
click at [406, 347] on span "Upload" at bounding box center [407, 354] width 47 height 22
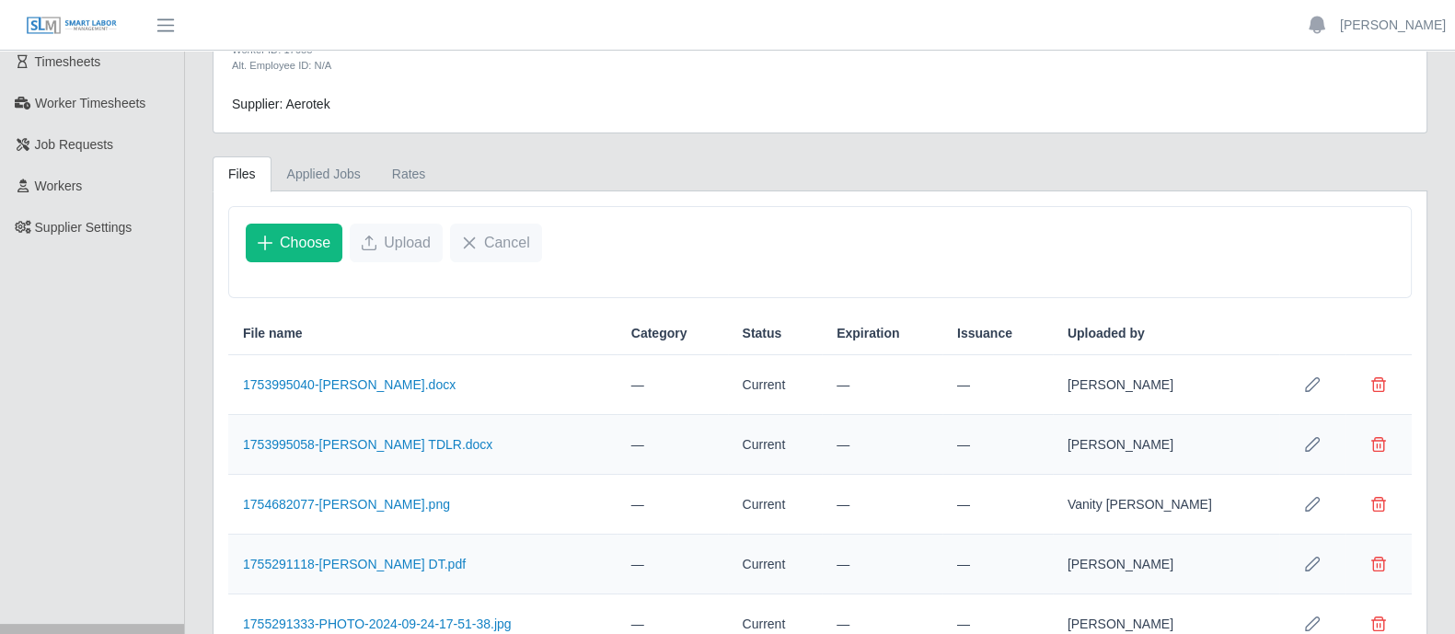
scroll to position [190, 0]
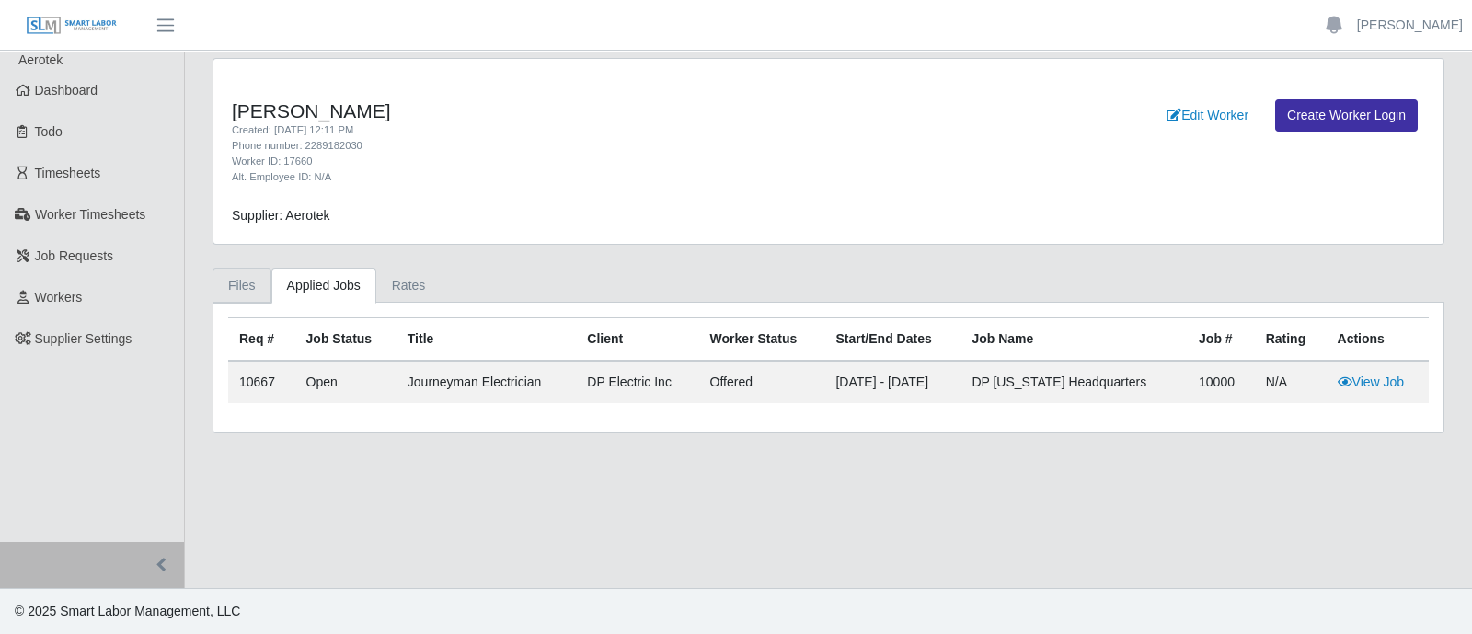
click at [248, 292] on link "Files" at bounding box center [242, 286] width 59 height 36
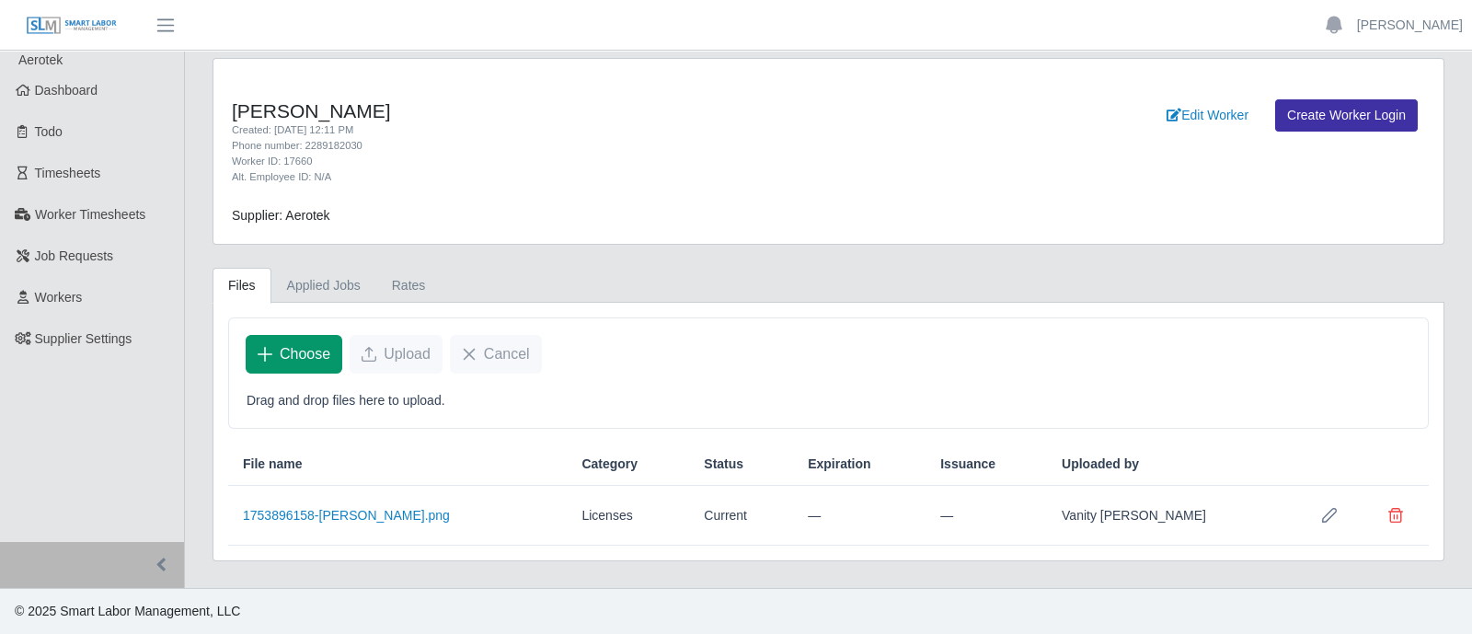
click at [307, 358] on span "Choose" at bounding box center [305, 354] width 51 height 22
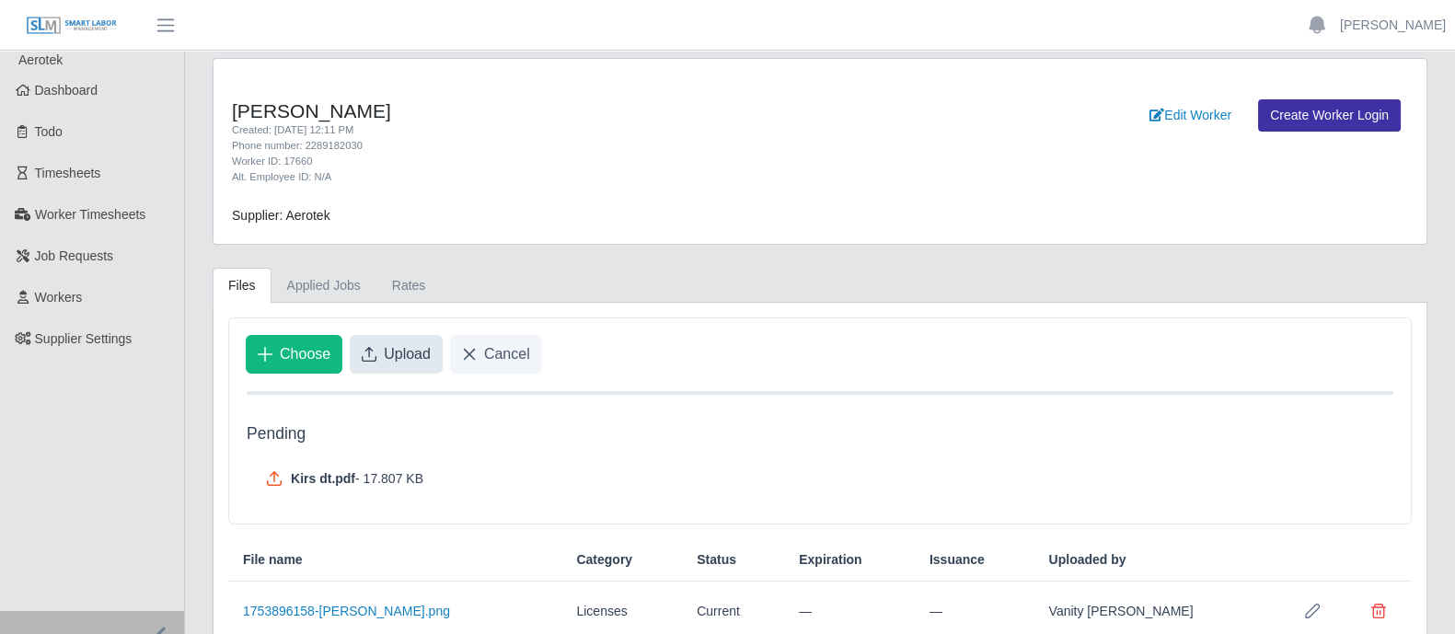
click at [400, 355] on span "Upload" at bounding box center [407, 354] width 47 height 22
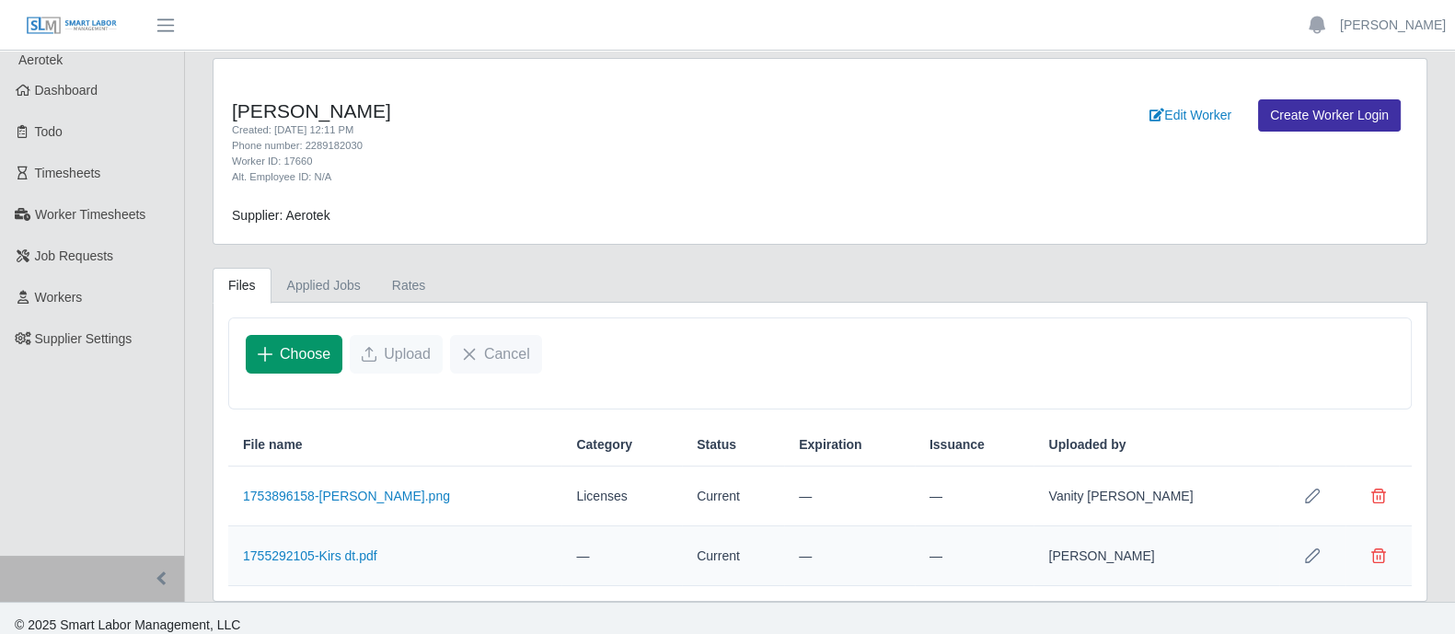
click at [302, 352] on span "Choose" at bounding box center [305, 354] width 51 height 22
click at [313, 340] on button "Choose" at bounding box center [294, 354] width 97 height 39
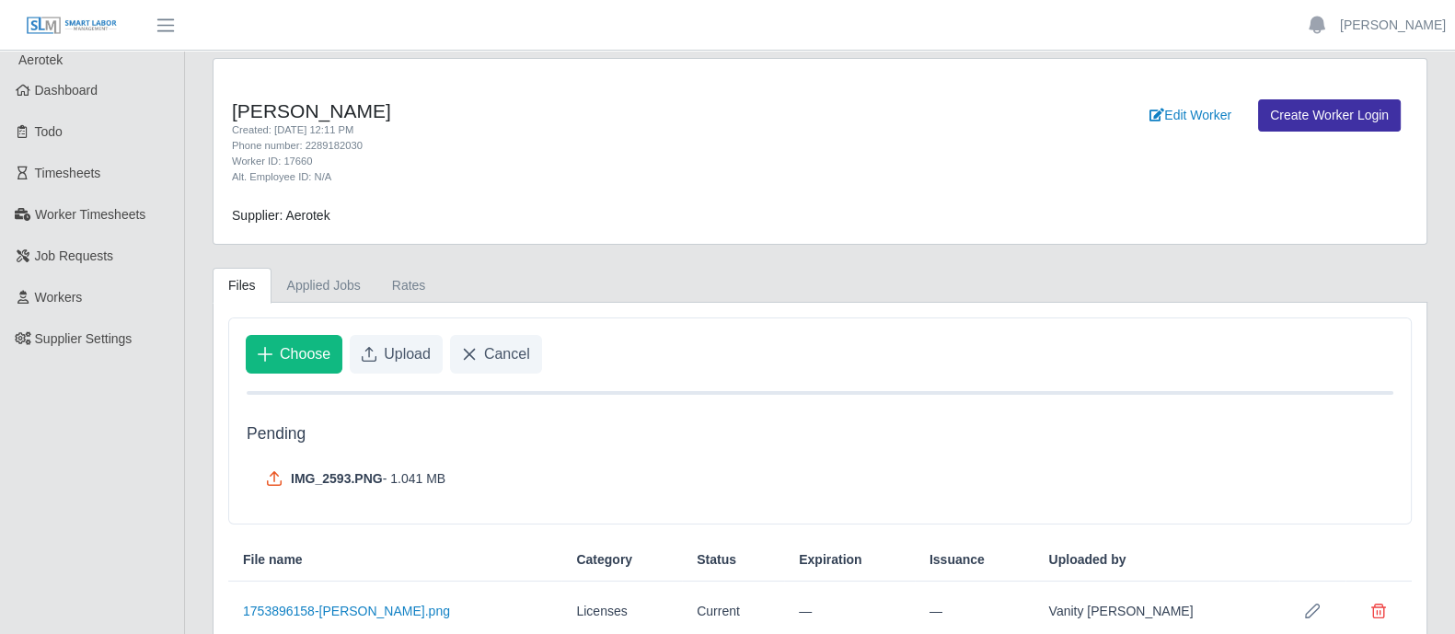
click at [352, 474] on span "IMG_2593.PNG" at bounding box center [337, 478] width 92 height 18
click at [411, 346] on span "Upload" at bounding box center [407, 354] width 47 height 22
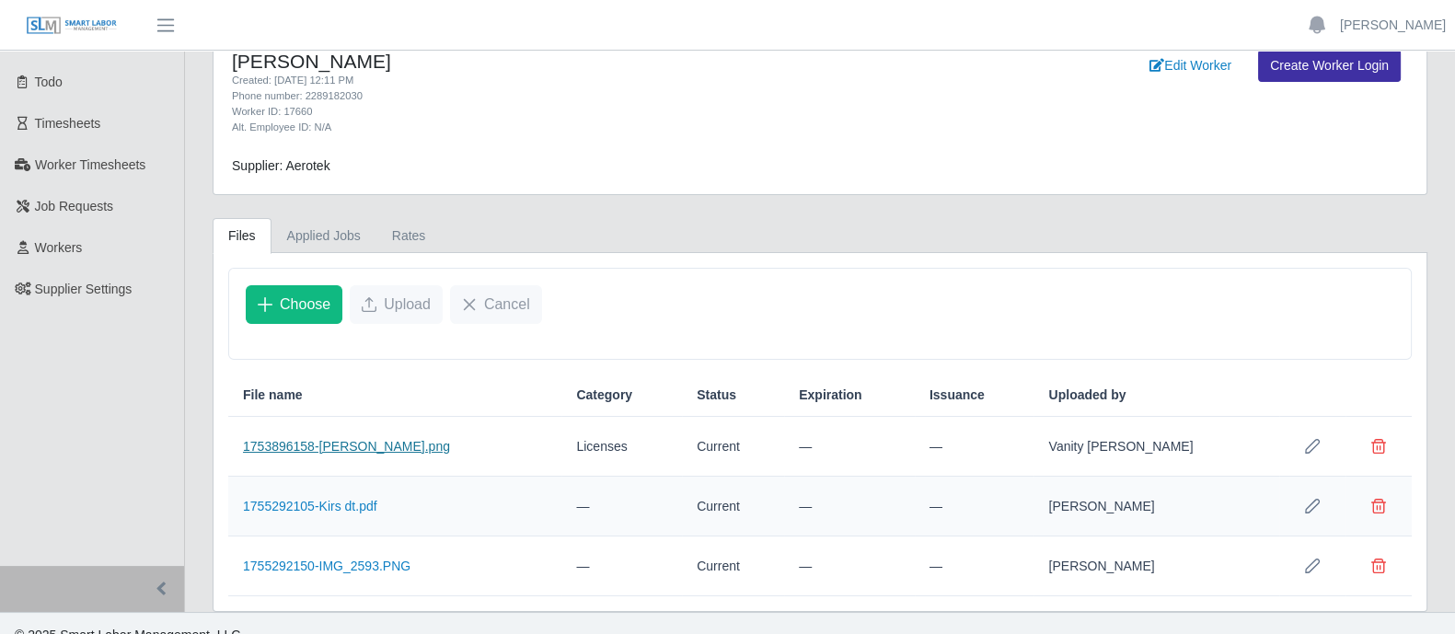
scroll to position [71, 0]
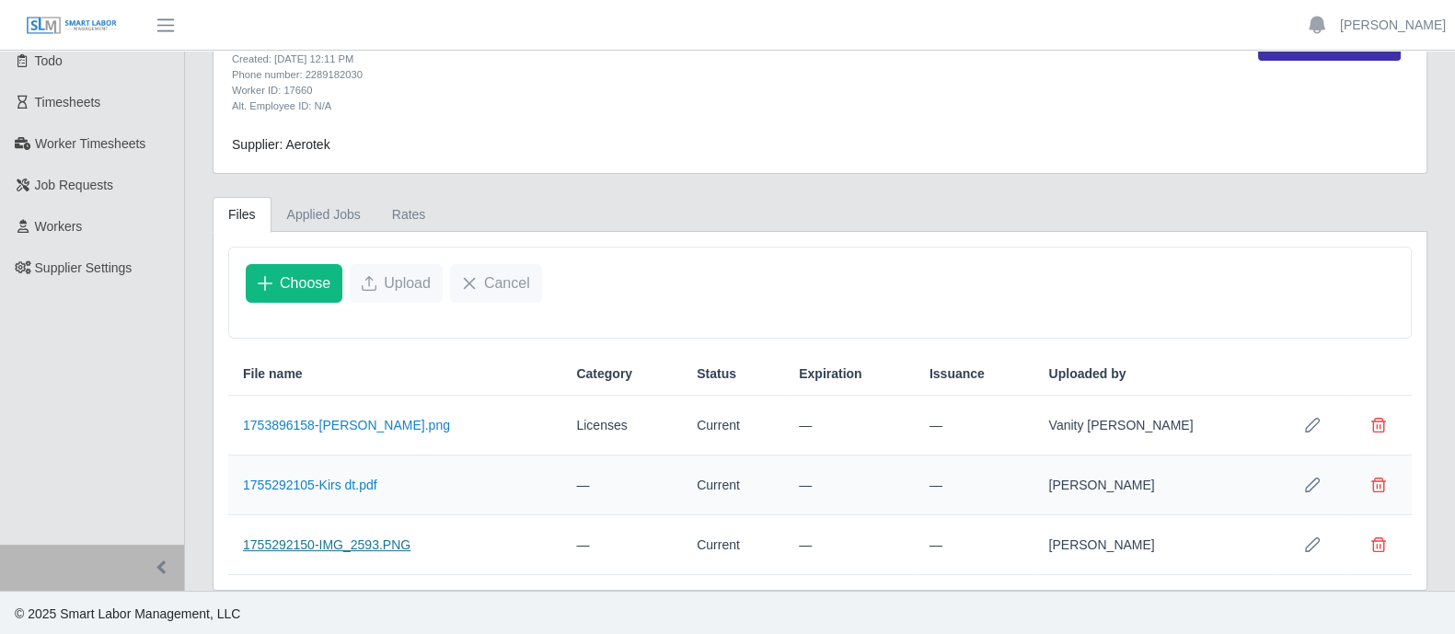
click at [325, 544] on link "1755292150-IMG_2593.PNG" at bounding box center [326, 544] width 167 height 15
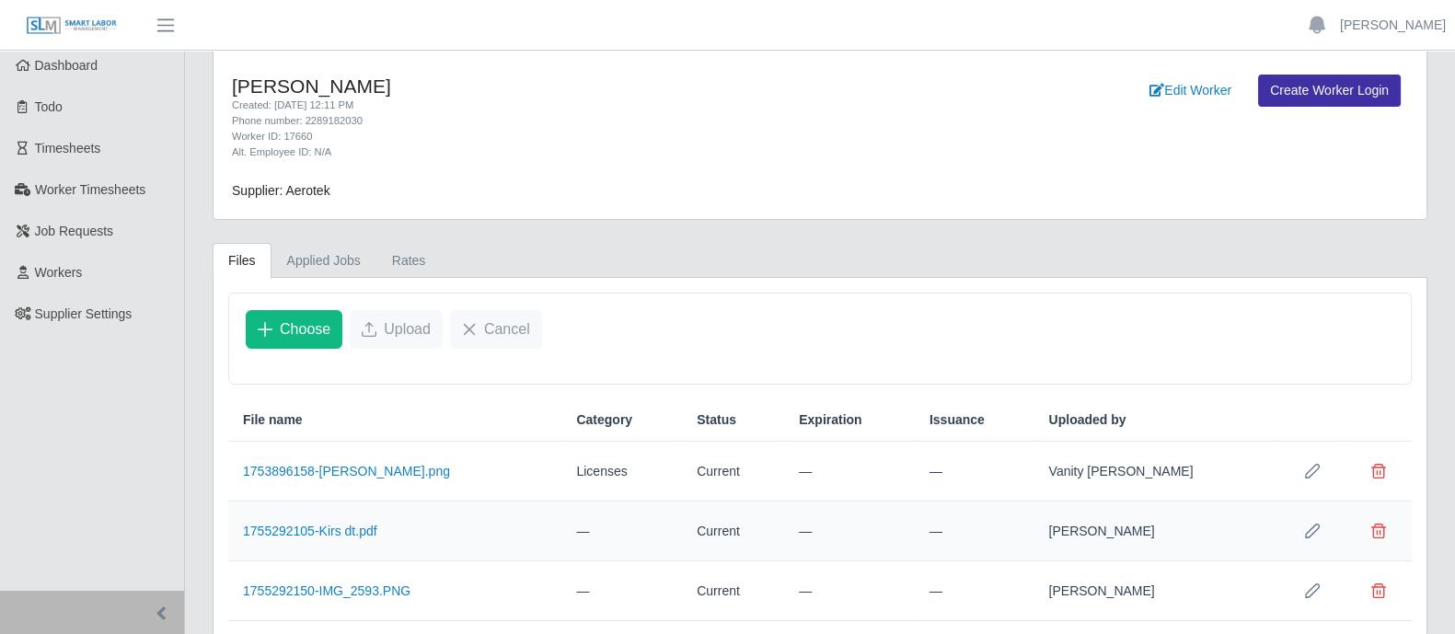
scroll to position [0, 0]
